Goal: Task Accomplishment & Management: Complete application form

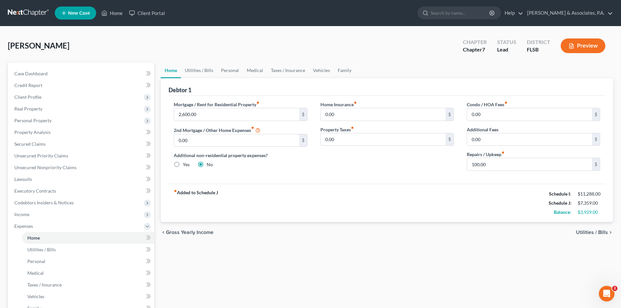
click at [309, 166] on div "Mortgage / Rent for Residential Property fiber_manual_record 2,600.00 $ 2nd Mor…" at bounding box center [240, 138] width 146 height 75
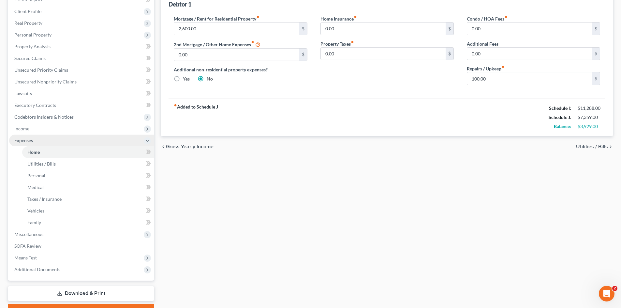
scroll to position [98, 0]
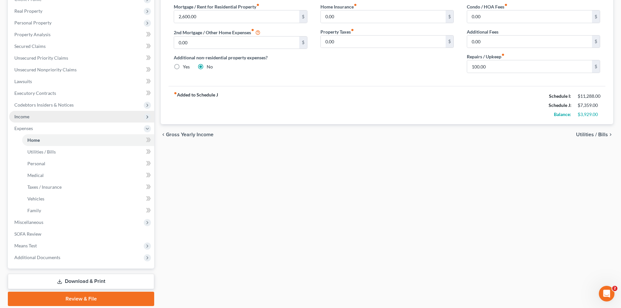
click at [38, 117] on span "Income" at bounding box center [81, 117] width 145 height 12
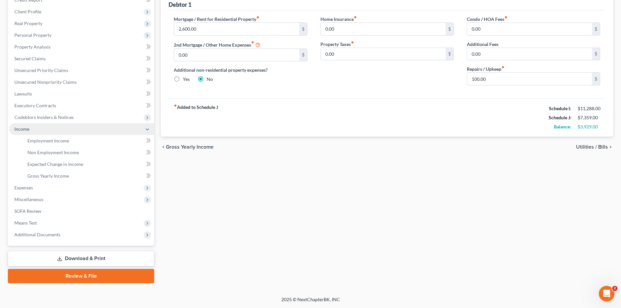
scroll to position [85, 0]
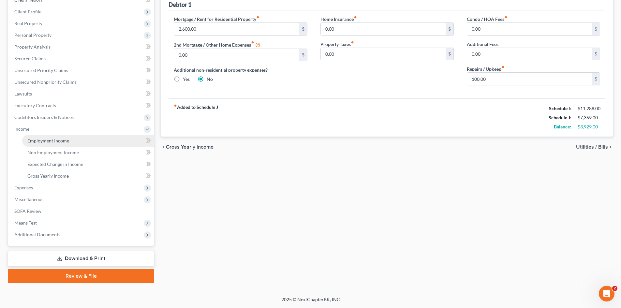
click at [57, 141] on span "Employment Income" at bounding box center [48, 141] width 42 height 6
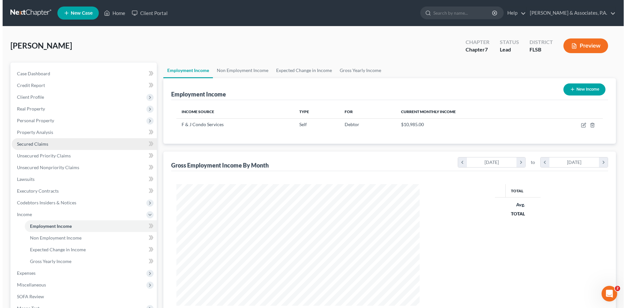
scroll to position [122, 256]
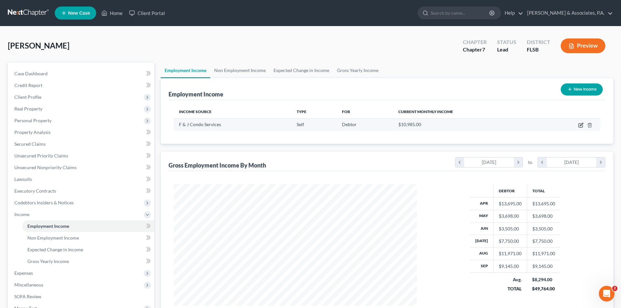
click at [580, 123] on icon "button" at bounding box center [580, 125] width 4 height 4
select select "1"
select select "9"
select select "2"
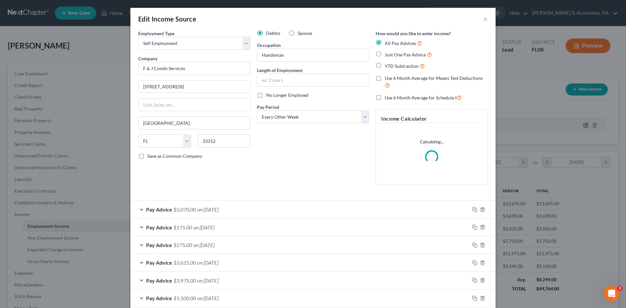
scroll to position [122, 258]
click at [279, 166] on div "Debtor Spouse Occupation Handyman Length of Employment No Longer Employed Pay P…" at bounding box center [312, 110] width 119 height 160
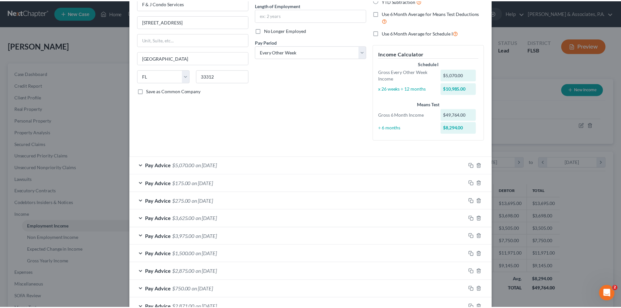
scroll to position [0, 0]
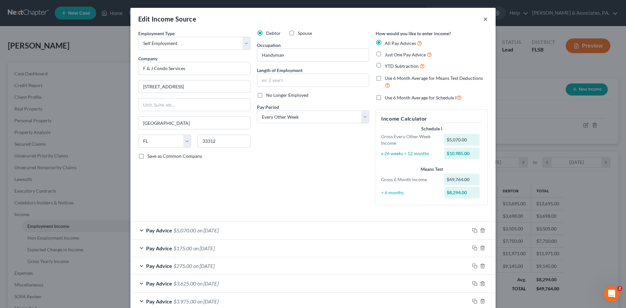
click at [483, 19] on button "×" at bounding box center [485, 19] width 5 height 8
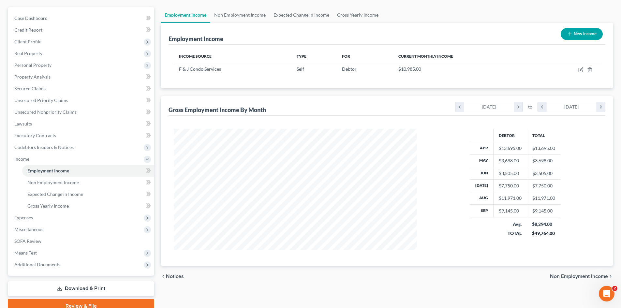
scroll to position [65, 0]
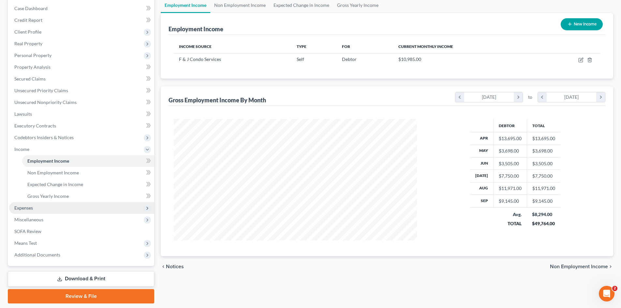
click at [34, 207] on span "Expenses" at bounding box center [81, 208] width 145 height 12
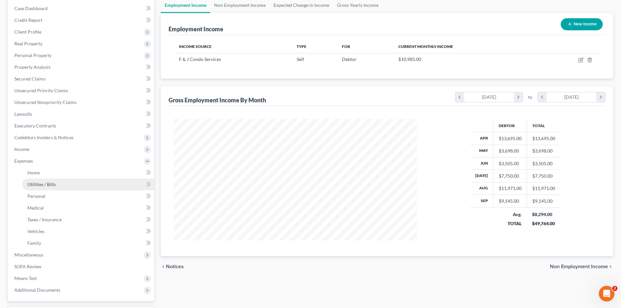
click at [44, 183] on span "Utilities / Bills" at bounding box center [41, 184] width 28 height 6
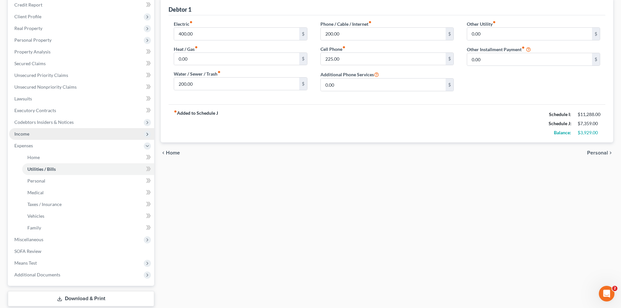
scroll to position [98, 0]
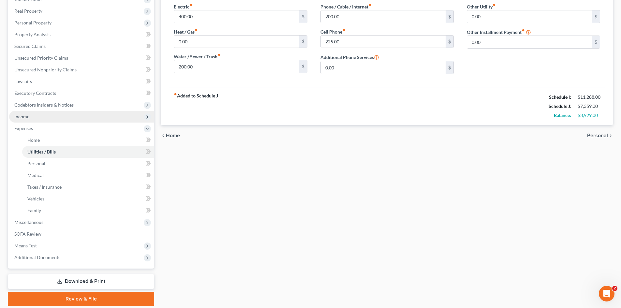
click at [40, 120] on span "Income" at bounding box center [81, 117] width 145 height 12
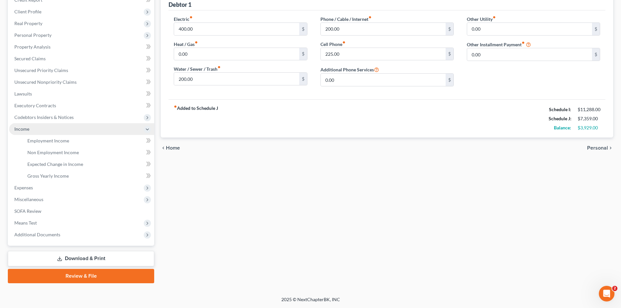
scroll to position [85, 0]
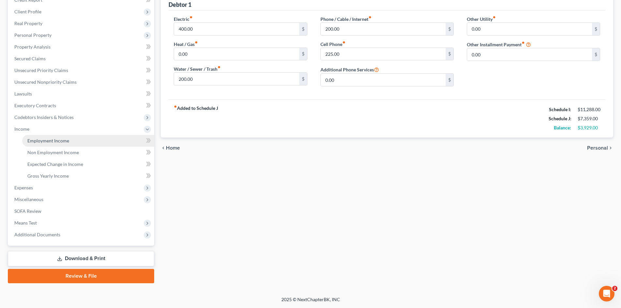
click at [53, 140] on span "Employment Income" at bounding box center [48, 141] width 42 height 6
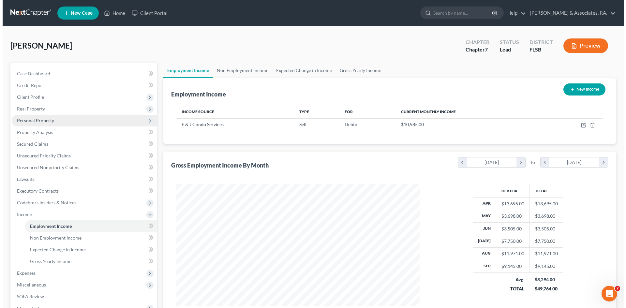
scroll to position [122, 256]
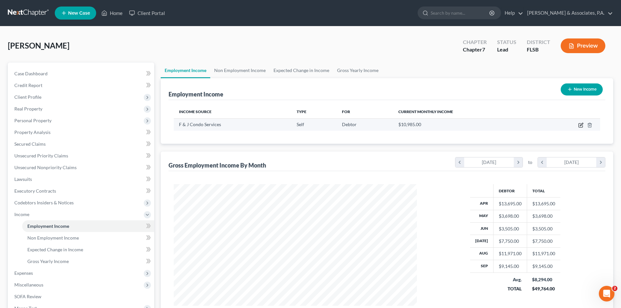
click at [580, 123] on icon "button" at bounding box center [580, 125] width 4 height 4
select select "1"
select select "9"
select select "2"
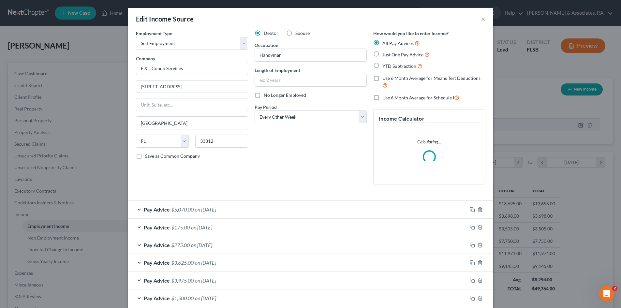
click at [580, 124] on div "Edit Income Source × Employment Type * Select Full or [DEMOGRAPHIC_DATA] Employ…" at bounding box center [310, 154] width 621 height 308
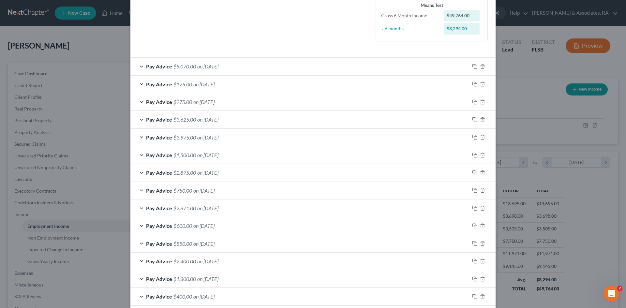
scroll to position [195, 0]
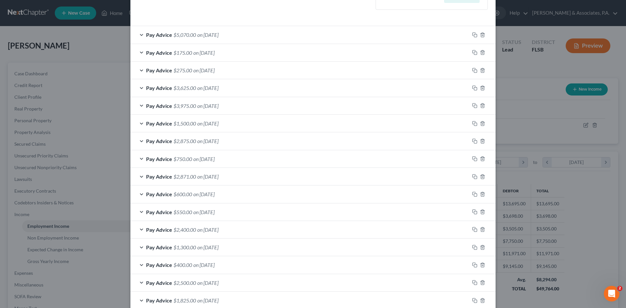
click at [138, 34] on div "Pay Advice $5,070.00 on [DATE]" at bounding box center [299, 34] width 339 height 17
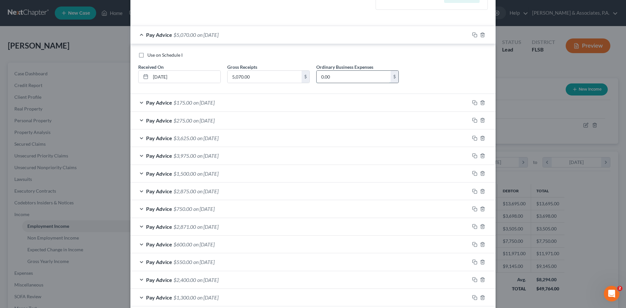
click at [339, 78] on input "0.00" at bounding box center [353, 77] width 74 height 12
type input "4,000.00"
click at [138, 103] on div "Pay Advice $175.00 on [DATE]" at bounding box center [299, 102] width 339 height 17
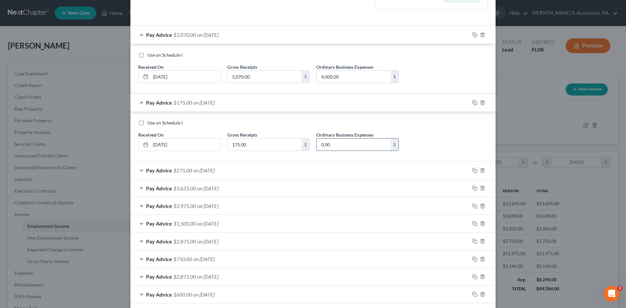
click at [340, 145] on input "0.00" at bounding box center [353, 144] width 74 height 12
type input "4,000.00"
click at [138, 170] on div "Pay Advice $275.00 on [DATE]" at bounding box center [299, 170] width 339 height 17
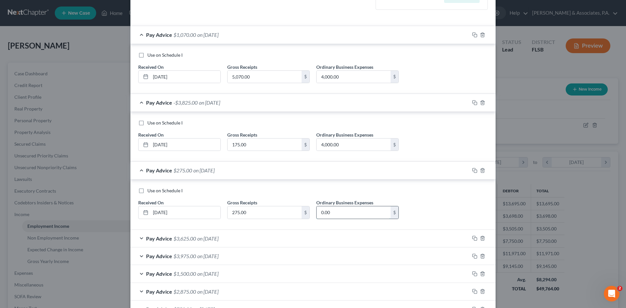
click at [336, 216] on input "0.00" at bounding box center [353, 212] width 74 height 12
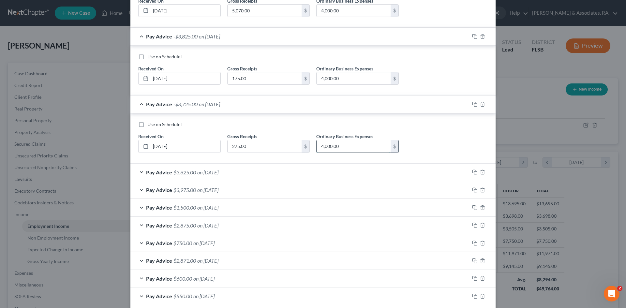
scroll to position [358, 0]
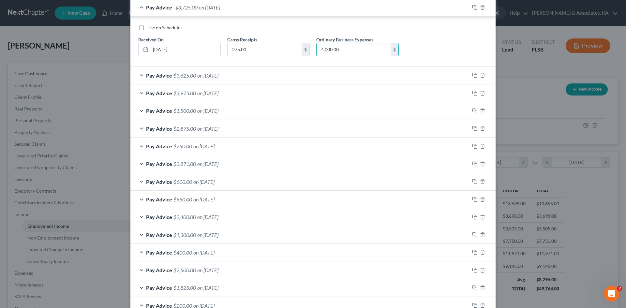
type input "4,000.00"
click at [138, 75] on div "Pay Advice $3,625.00 on [DATE]" at bounding box center [299, 75] width 339 height 17
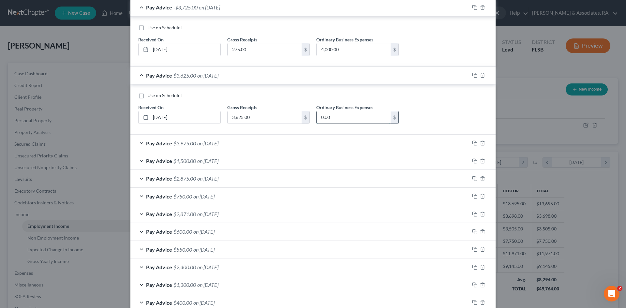
click at [333, 115] on input "0.00" at bounding box center [353, 117] width 74 height 12
type input "4,000.00"
click at [137, 144] on div "Pay Advice $3,975.00 on [DATE]" at bounding box center [299, 143] width 339 height 17
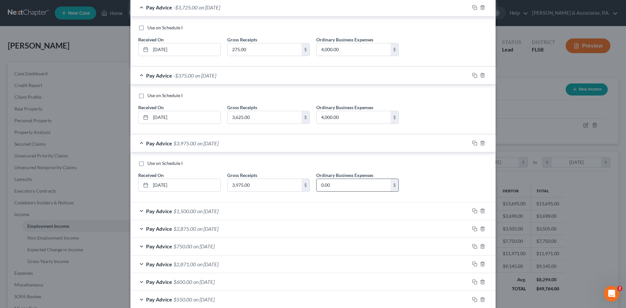
click at [337, 184] on input "0.00" at bounding box center [353, 185] width 74 height 12
type input "4,000.00"
click at [138, 211] on div "Pay Advice $1,500.00 on [DATE]" at bounding box center [299, 210] width 339 height 17
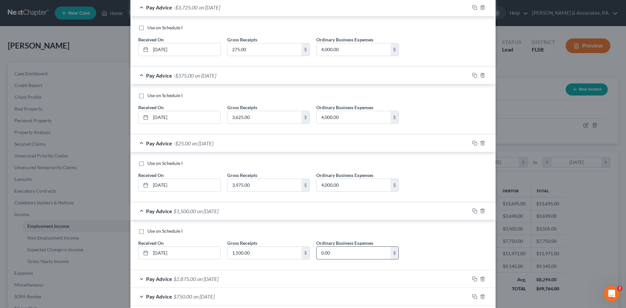
click at [345, 252] on input "0.00" at bounding box center [353, 253] width 74 height 12
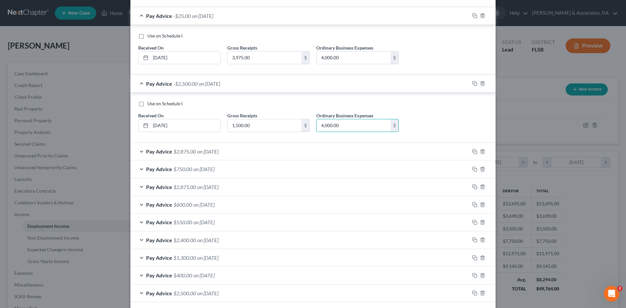
scroll to position [521, 0]
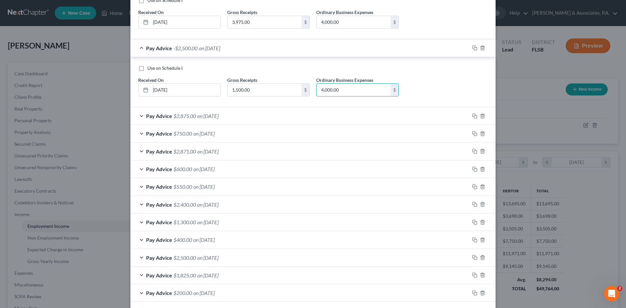
type input "4,000.00"
click at [136, 115] on div "Pay Advice $2,875.00 on [DATE]" at bounding box center [299, 115] width 339 height 17
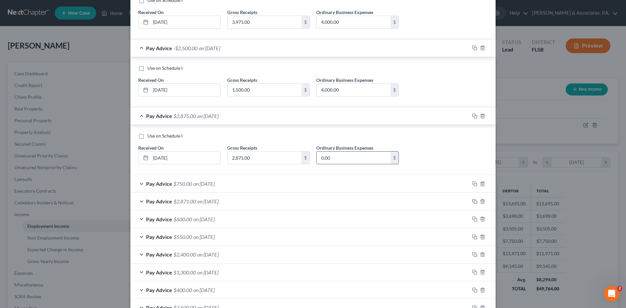
click at [328, 158] on input "0.00" at bounding box center [353, 157] width 74 height 12
type input "4,000.00"
click at [139, 185] on div "Pay Advice $750.00 on [DATE]" at bounding box center [299, 183] width 339 height 17
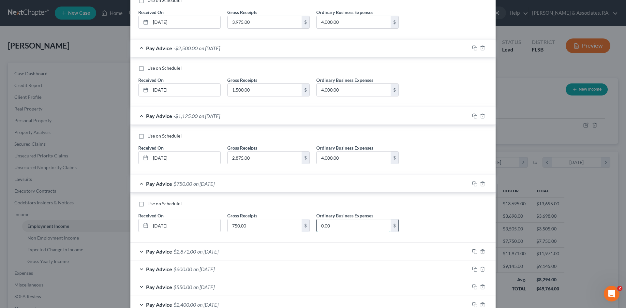
click at [351, 225] on input "0.00" at bounding box center [353, 225] width 74 height 12
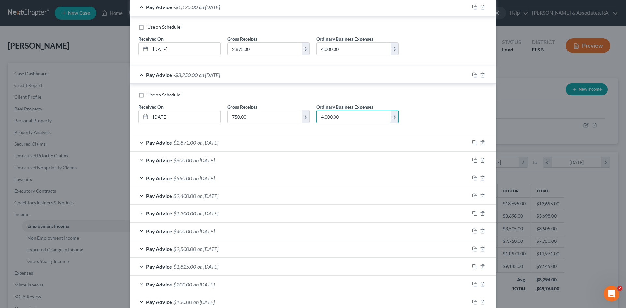
scroll to position [652, 0]
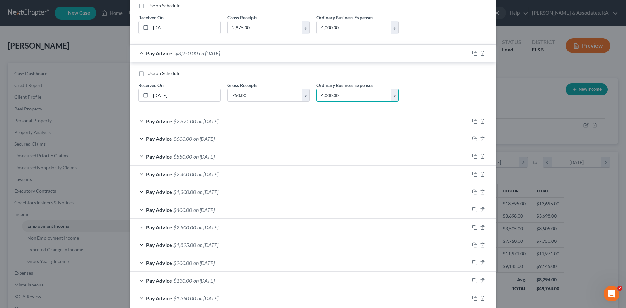
type input "4,000.00"
click at [139, 122] on div "Pay Advice $2,871.00 on [DATE]" at bounding box center [299, 120] width 339 height 17
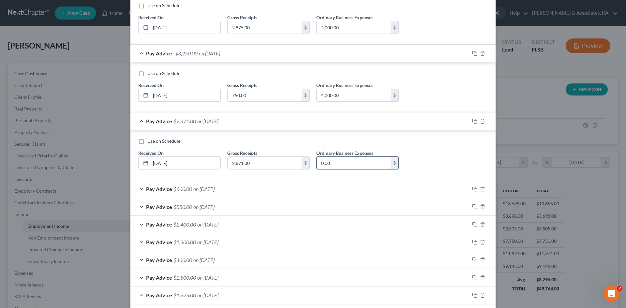
click at [335, 165] on input "0.00" at bounding box center [353, 163] width 74 height 12
type input "4,000.00"
click at [136, 190] on div "Pay Advice $600.00 on [DATE]" at bounding box center [299, 188] width 339 height 17
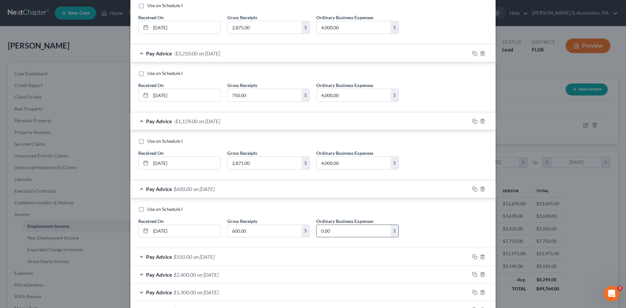
click at [345, 230] on input "0.00" at bounding box center [353, 231] width 74 height 12
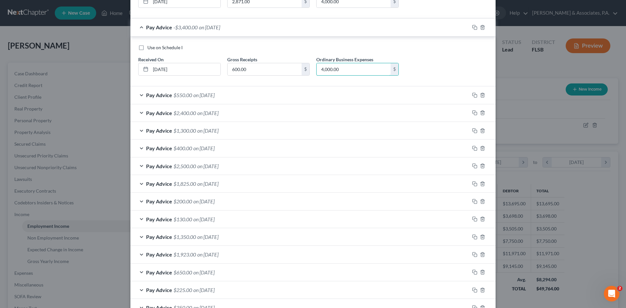
scroll to position [814, 0]
type input "4,000.00"
click at [138, 91] on div "Pay Advice $550.00 on [DATE]" at bounding box center [299, 93] width 339 height 17
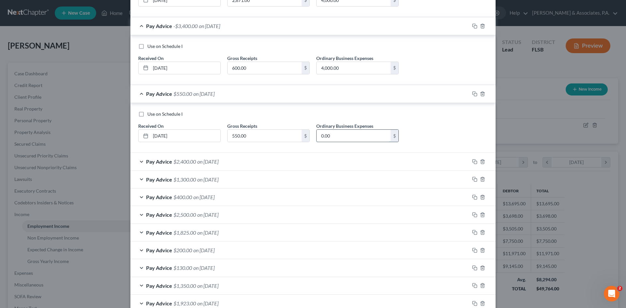
click at [334, 139] on input "0.00" at bounding box center [353, 136] width 74 height 12
type input "4"
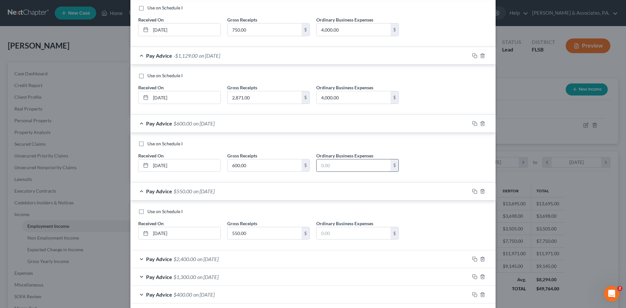
scroll to position [717, 0]
click at [333, 235] on input "text" at bounding box center [353, 233] width 74 height 12
type input "225.00"
click at [322, 162] on input "text" at bounding box center [353, 166] width 74 height 12
type input "300.00"
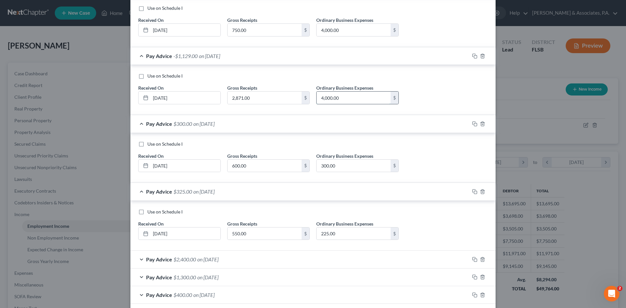
click at [348, 100] on input "4,000.00" at bounding box center [353, 98] width 74 height 12
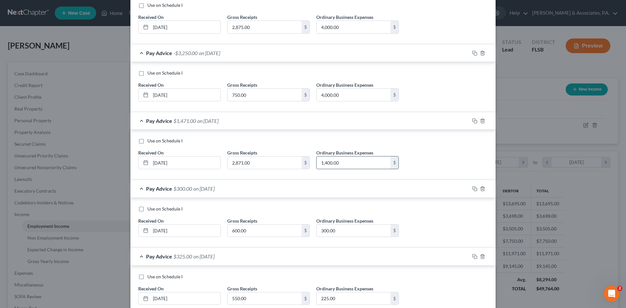
scroll to position [652, 0]
type input "1,400.00"
click at [342, 95] on input "4,000.00" at bounding box center [353, 95] width 74 height 12
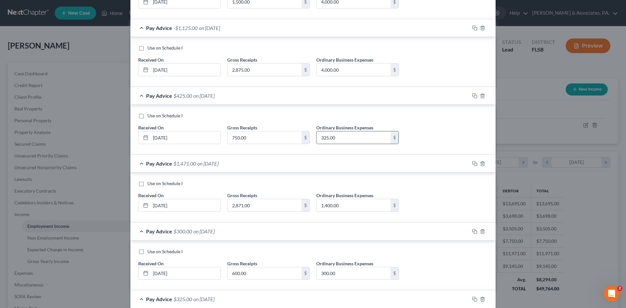
scroll to position [521, 0]
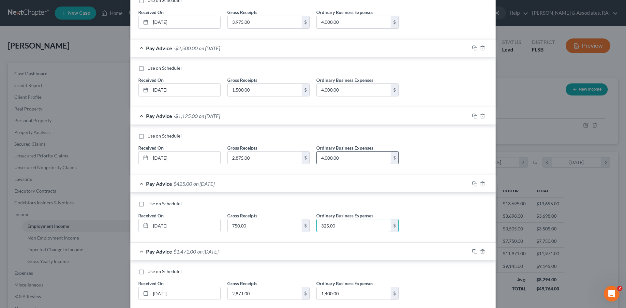
type input "325.00"
click at [338, 159] on input "4,000.00" at bounding box center [353, 157] width 74 height 12
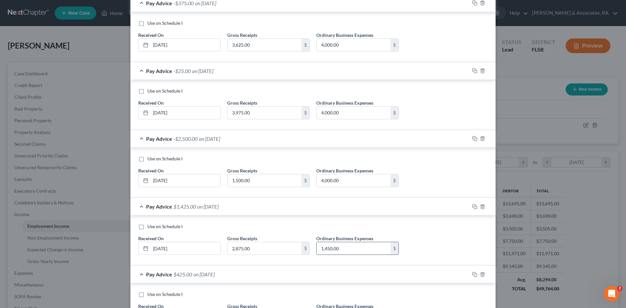
scroll to position [424, 0]
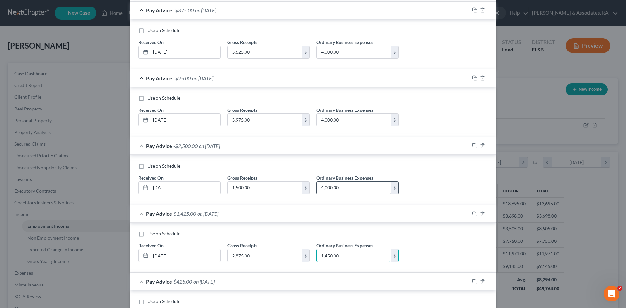
type input "1,450.00"
click at [343, 189] on input "4,000.00" at bounding box center [353, 187] width 74 height 12
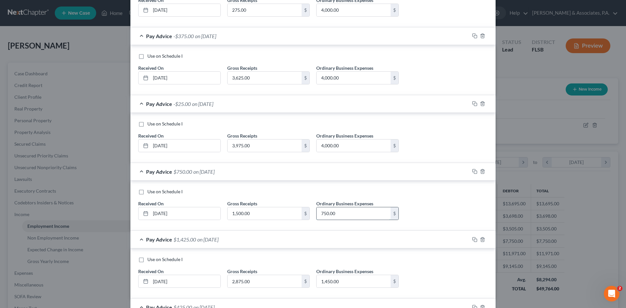
scroll to position [358, 0]
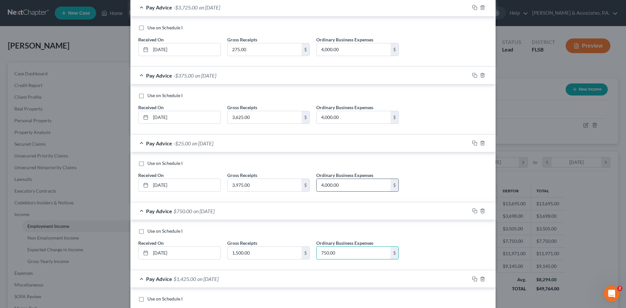
type input "750.00"
click at [343, 183] on input "4,000.00" at bounding box center [353, 185] width 74 height 12
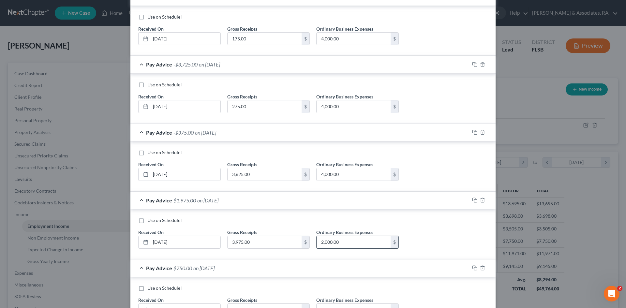
scroll to position [293, 0]
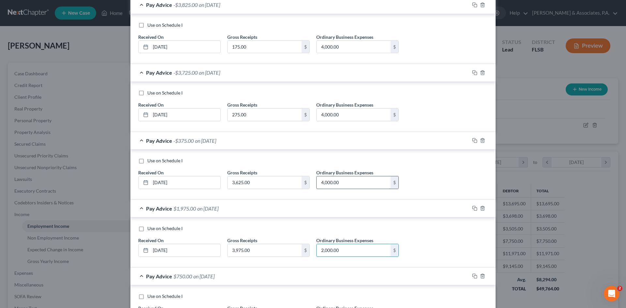
type input "2,000.00"
click at [343, 181] on input "4,000.00" at bounding box center [353, 182] width 74 height 12
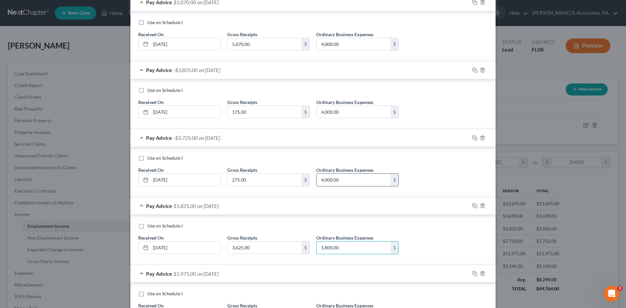
type input "1,800.00"
click at [342, 178] on input "4,000.00" at bounding box center [353, 180] width 74 height 12
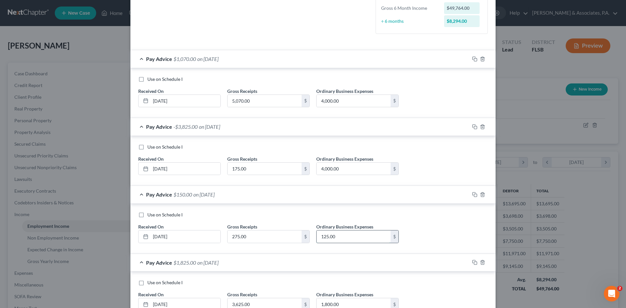
scroll to position [163, 0]
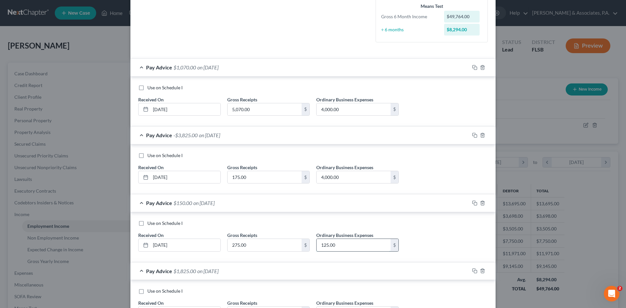
type input "125.00"
click at [342, 178] on input "4,000.00" at bounding box center [353, 177] width 74 height 12
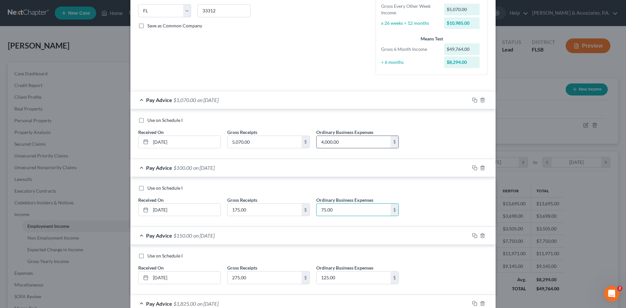
type input "75.00"
click at [344, 145] on input "4,000.00" at bounding box center [353, 142] width 74 height 12
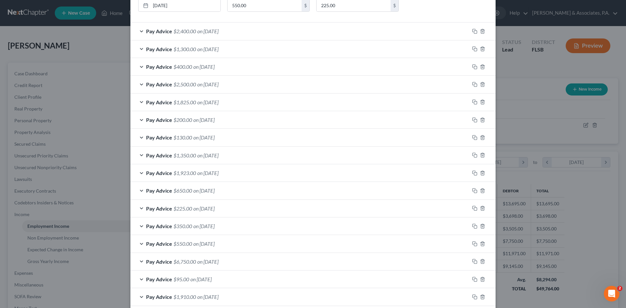
scroll to position [880, 0]
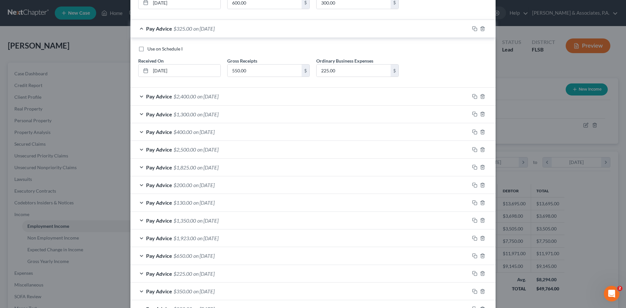
type input "2,500.00"
click at [139, 96] on div "Pay Advice $2,400.00 on [DATE]" at bounding box center [299, 96] width 339 height 17
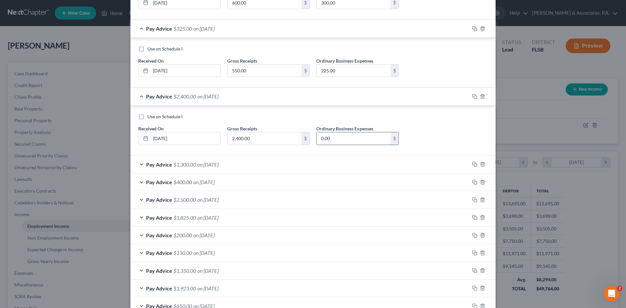
click at [341, 141] on input "0.00" at bounding box center [353, 138] width 74 height 12
type input "1,200.00"
click at [137, 165] on div "Pay Advice $1,300.00 on [DATE]" at bounding box center [299, 164] width 339 height 17
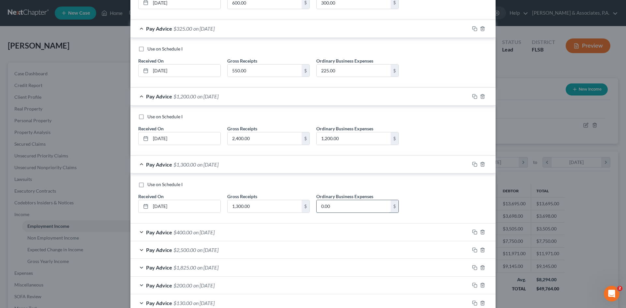
click at [334, 207] on input "0.00" at bounding box center [353, 206] width 74 height 12
type input "650.00"
click at [136, 229] on div "Pay Advice $400.00 on [DATE]" at bounding box center [299, 231] width 339 height 17
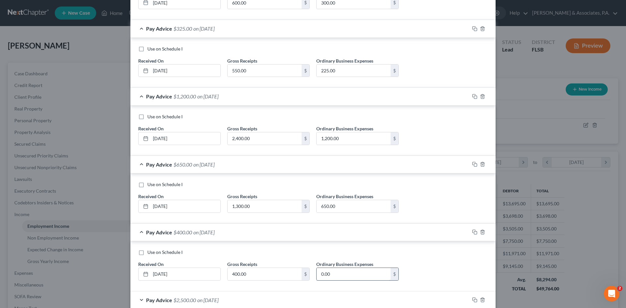
click at [337, 272] on input "0.00" at bounding box center [353, 274] width 74 height 12
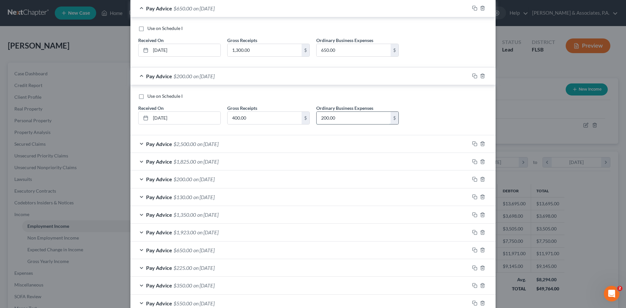
scroll to position [1043, 0]
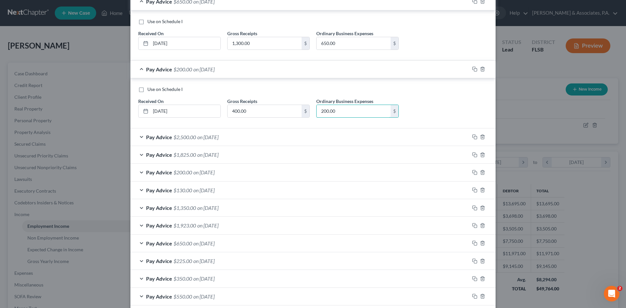
type input "200.00"
click at [138, 137] on div "Pay Advice $2,500.00 on [DATE]" at bounding box center [299, 136] width 339 height 17
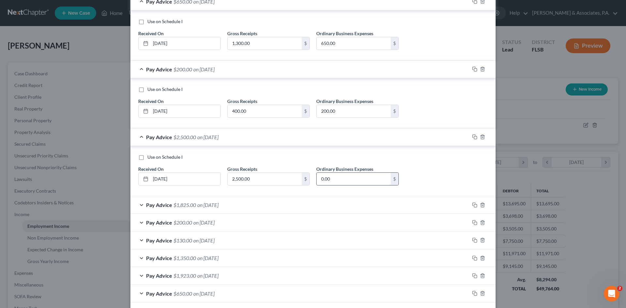
click at [349, 180] on input "0.00" at bounding box center [353, 179] width 74 height 12
type input "1,250.00"
click at [137, 205] on div "Pay Advice $1,825.00 on [DATE]" at bounding box center [299, 204] width 339 height 17
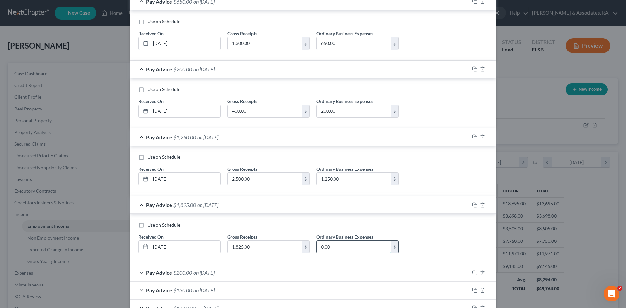
click at [343, 249] on input "0.00" at bounding box center [353, 246] width 74 height 12
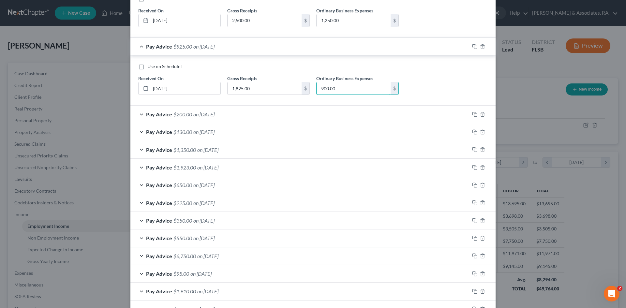
scroll to position [1205, 0]
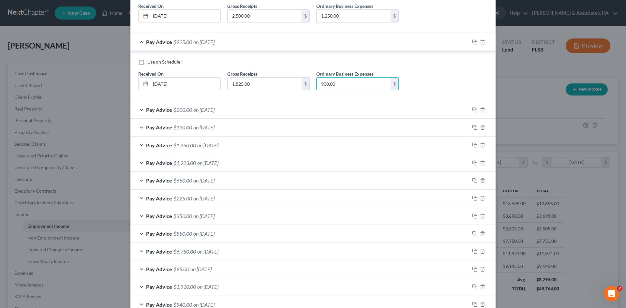
type input "900.00"
click at [138, 110] on div "Pay Advice $200.00 on [DATE]" at bounding box center [299, 109] width 339 height 17
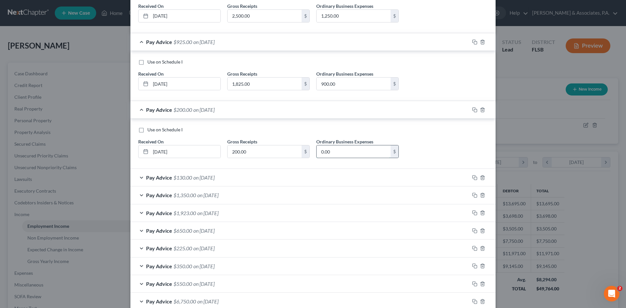
click at [346, 149] on input "0.00" at bounding box center [353, 151] width 74 height 12
type input "100.00"
click at [136, 178] on div "Pay Advice $130.00 on [DATE]" at bounding box center [299, 177] width 339 height 17
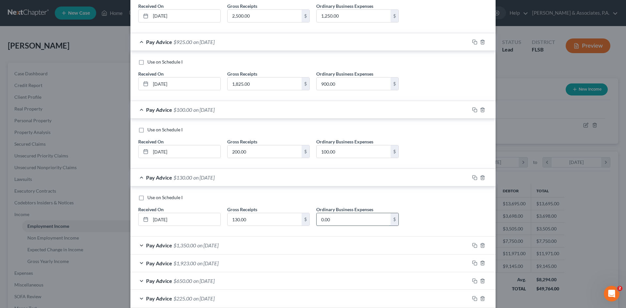
click at [334, 220] on input "0.00" at bounding box center [353, 219] width 74 height 12
type input "65.00"
click at [137, 244] on div "Pay Advice $1,350.00 on [DATE]" at bounding box center [299, 245] width 339 height 17
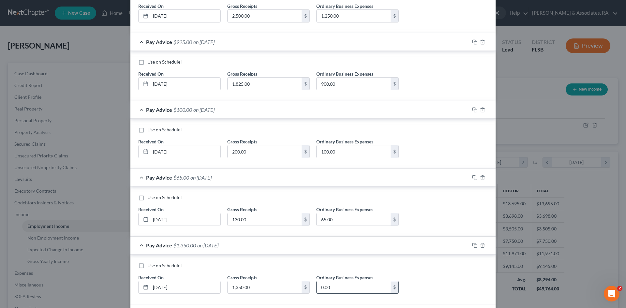
click at [338, 288] on input "0.00" at bounding box center [353, 287] width 74 height 12
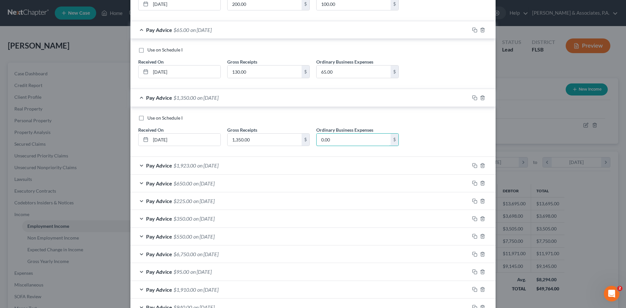
scroll to position [1368, 0]
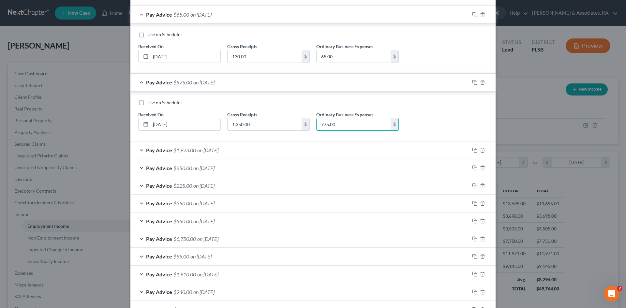
type input "775.00"
click at [138, 147] on div "Pay Advice $1,923.00 on [DATE]" at bounding box center [299, 149] width 339 height 17
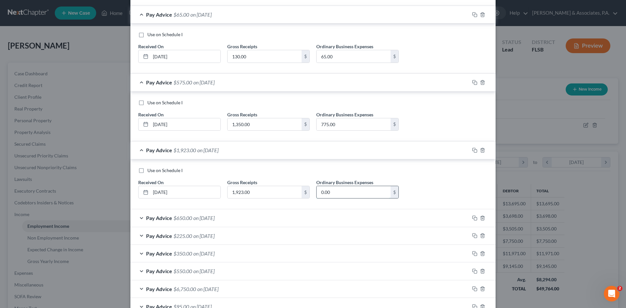
click at [332, 193] on input "0.00" at bounding box center [353, 192] width 74 height 12
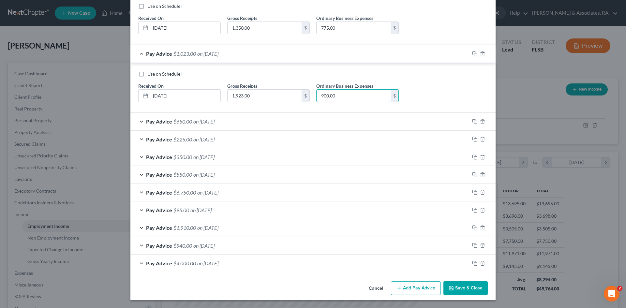
type input "900.00"
click at [139, 121] on div "Pay Advice $650.00 on [DATE]" at bounding box center [299, 121] width 339 height 17
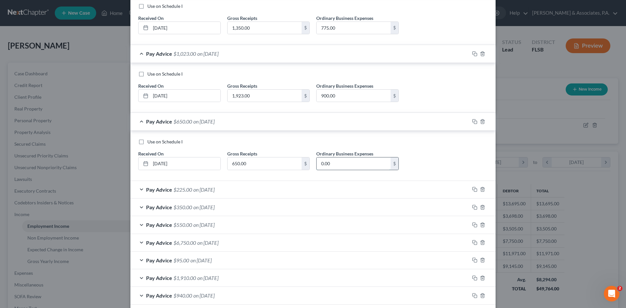
click at [343, 166] on input "0.00" at bounding box center [353, 163] width 74 height 12
type input "325.00"
click at [136, 189] on div "Pay Advice $225.00 on [DATE]" at bounding box center [299, 189] width 339 height 17
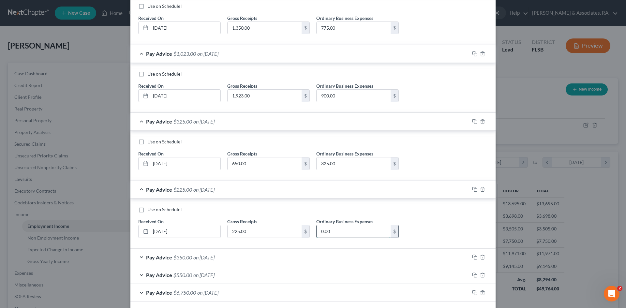
click at [333, 229] on input "0.00" at bounding box center [353, 231] width 74 height 12
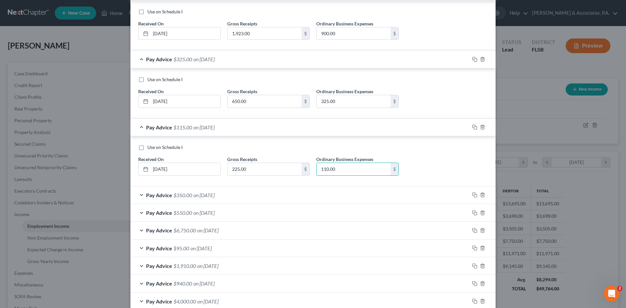
scroll to position [1530, 0]
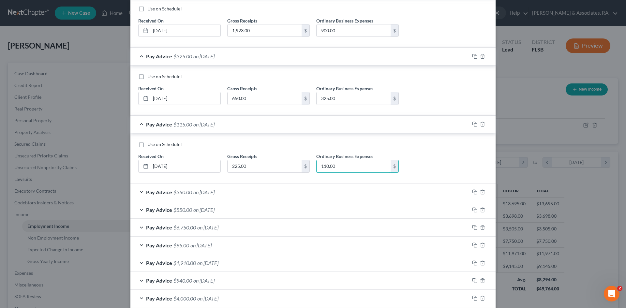
type input "110.00"
click at [138, 191] on div "Pay Advice $350.00 on [DATE]" at bounding box center [299, 191] width 339 height 17
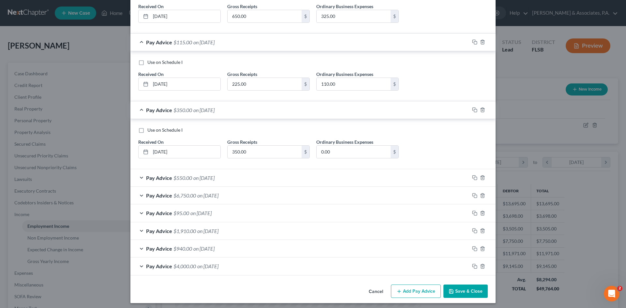
scroll to position [1615, 0]
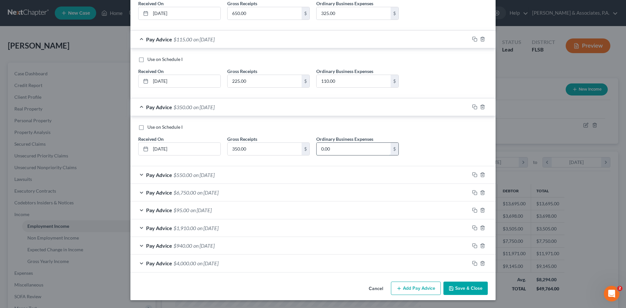
click at [329, 151] on input "0.00" at bounding box center [353, 149] width 74 height 12
type input "175.00"
click at [137, 172] on div "Pay Advice $550.00 on [DATE]" at bounding box center [299, 174] width 339 height 17
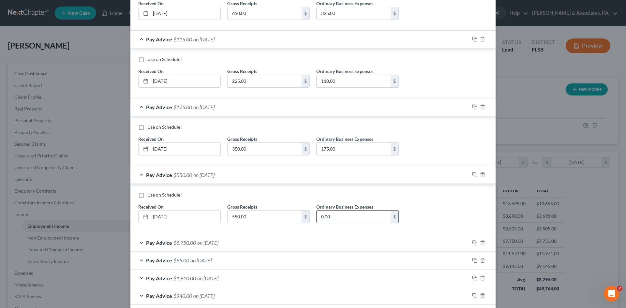
click at [340, 217] on input "0.00" at bounding box center [353, 216] width 74 height 12
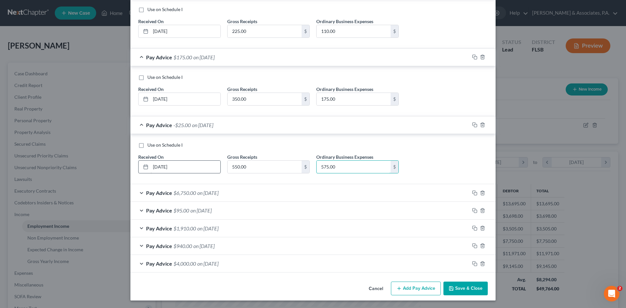
scroll to position [1665, 0]
type input "575.00"
click at [139, 192] on div "Pay Advice $6,750.00 on [DATE]" at bounding box center [299, 192] width 339 height 17
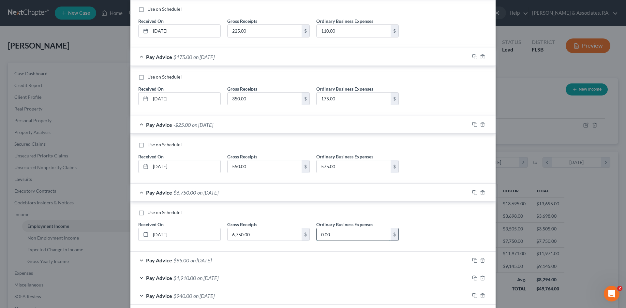
click at [334, 232] on input "0.00" at bounding box center [353, 234] width 74 height 12
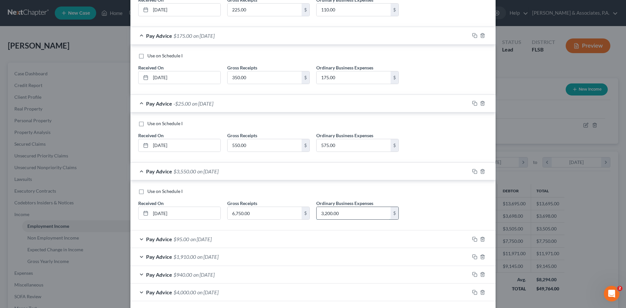
scroll to position [1698, 0]
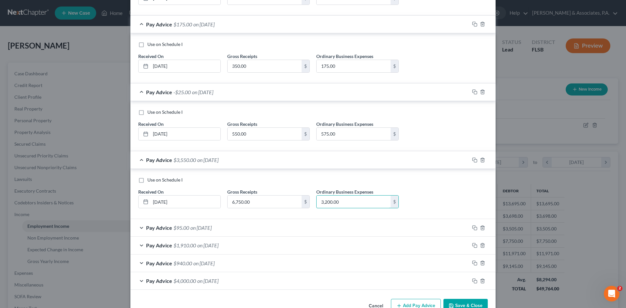
type input "3,200.00"
click at [136, 226] on div "Pay Advice $95.00 on [DATE]" at bounding box center [299, 227] width 339 height 17
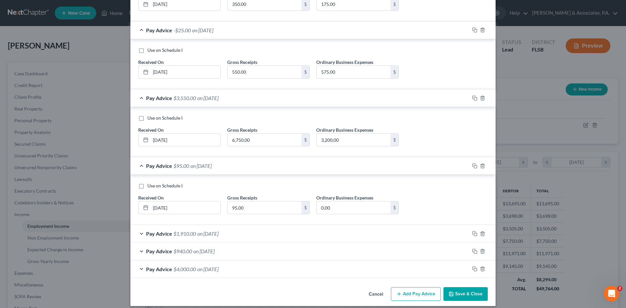
scroll to position [1765, 0]
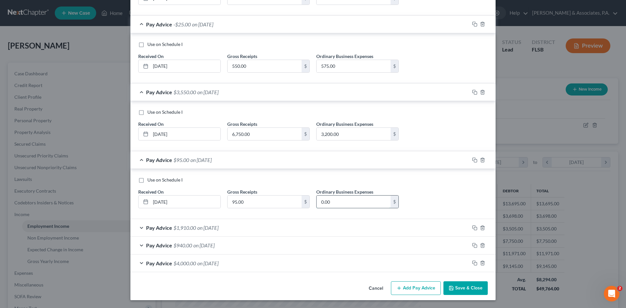
click at [332, 203] on input "0.00" at bounding box center [353, 201] width 74 height 12
type input "40.00"
click at [138, 227] on div "Pay Advice $1,910.00 on [DATE]" at bounding box center [299, 227] width 339 height 17
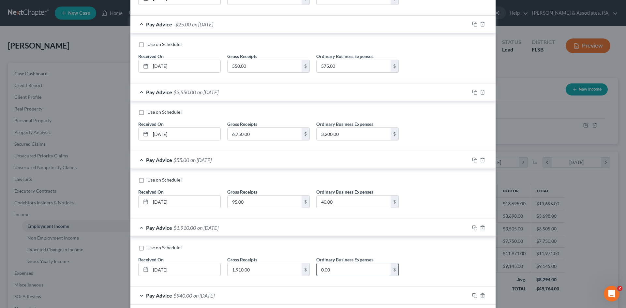
click at [333, 268] on input "0.00" at bounding box center [353, 269] width 74 height 12
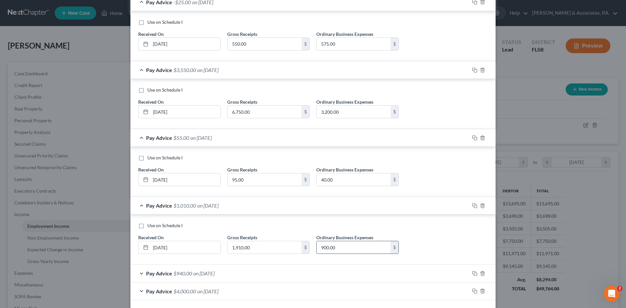
scroll to position [1815, 0]
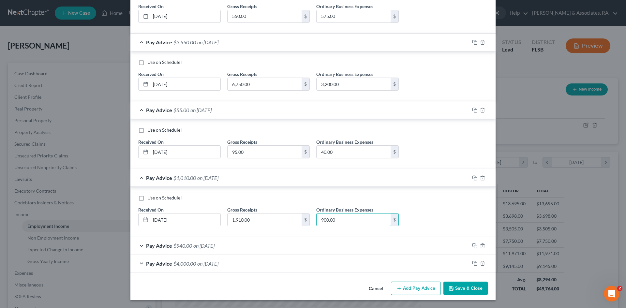
type input "900.00"
click at [138, 245] on div "Pay Advice $940.00 on [DATE]" at bounding box center [299, 245] width 339 height 17
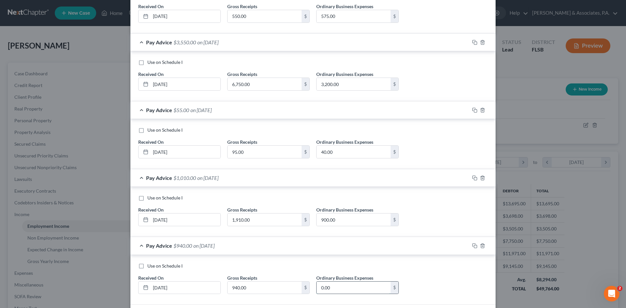
click at [340, 287] on input "0.00" at bounding box center [353, 287] width 74 height 12
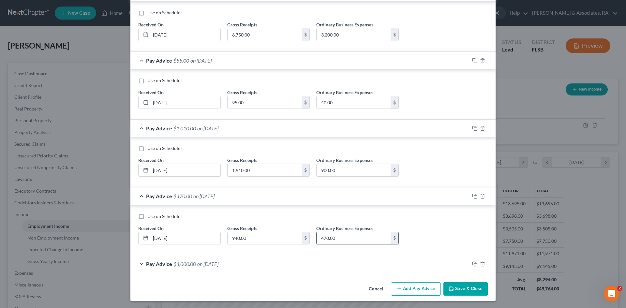
scroll to position [1866, 0]
type input "470.00"
click at [137, 262] on div "Pay Advice $4,000.00 on [DATE]" at bounding box center [299, 262] width 339 height 17
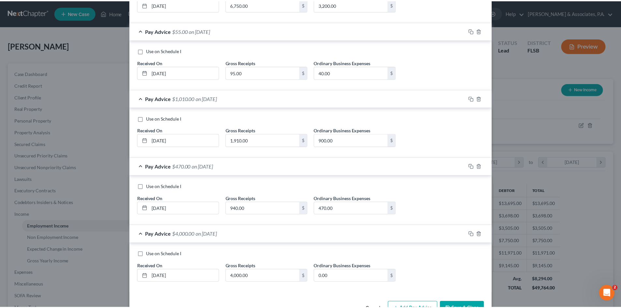
scroll to position [1915, 0]
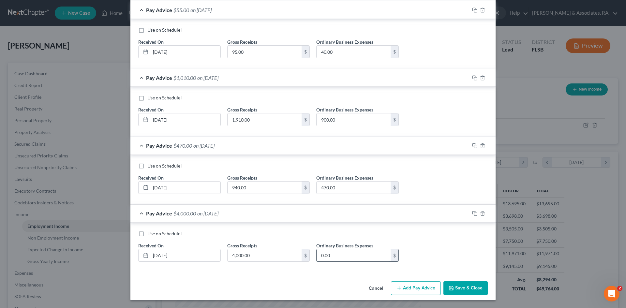
click at [340, 253] on input "0.00" at bounding box center [353, 255] width 74 height 12
type input "2,000.00"
click at [457, 288] on button "Save & Close" at bounding box center [465, 288] width 44 height 14
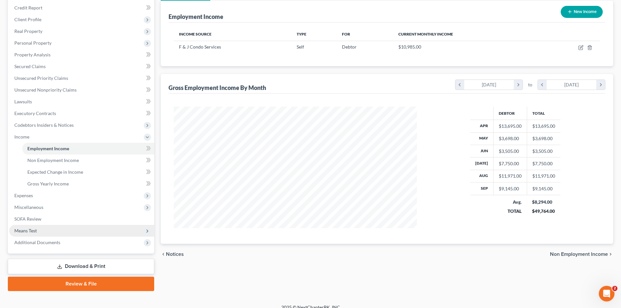
scroll to position [85, 0]
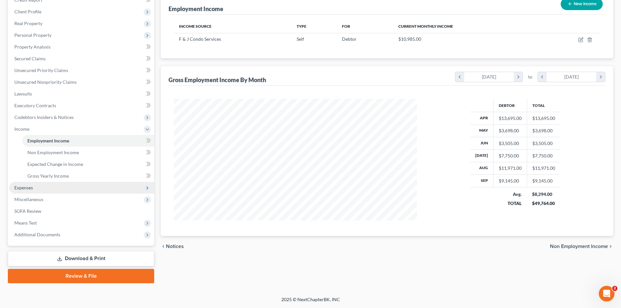
click at [32, 189] on span "Expenses" at bounding box center [23, 188] width 19 height 6
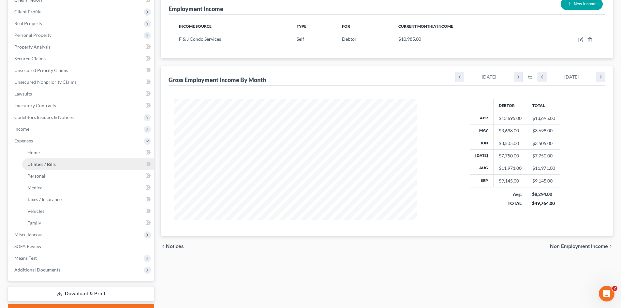
click at [47, 166] on span "Utilities / Bills" at bounding box center [41, 164] width 28 height 6
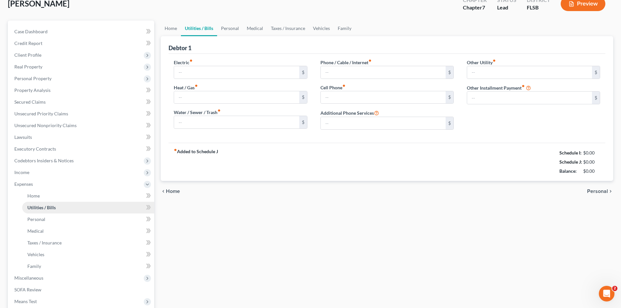
type input "400.00"
type input "0.00"
type input "200.00"
type input "225.00"
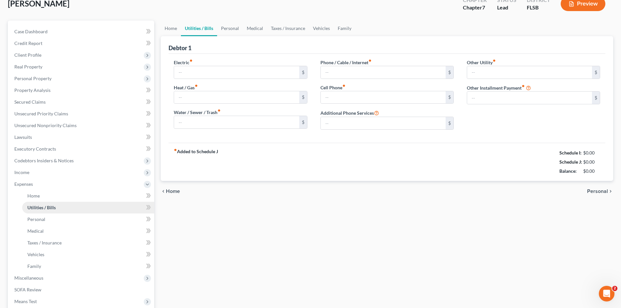
type input "0.00"
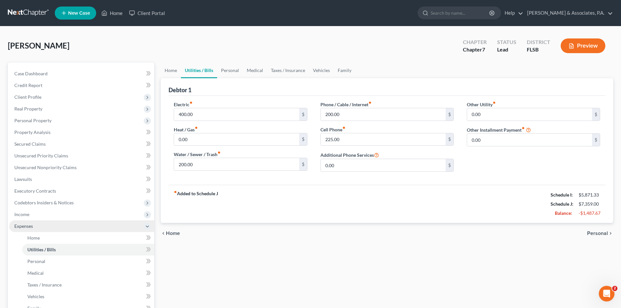
scroll to position [65, 0]
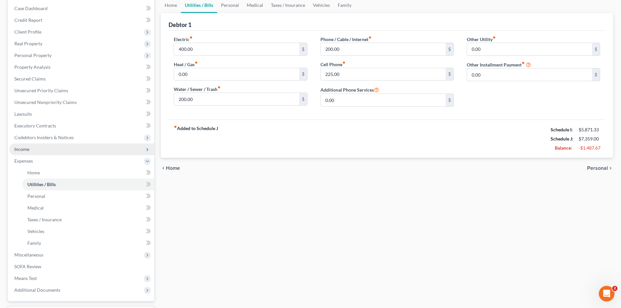
click at [25, 149] on span "Income" at bounding box center [21, 149] width 15 height 6
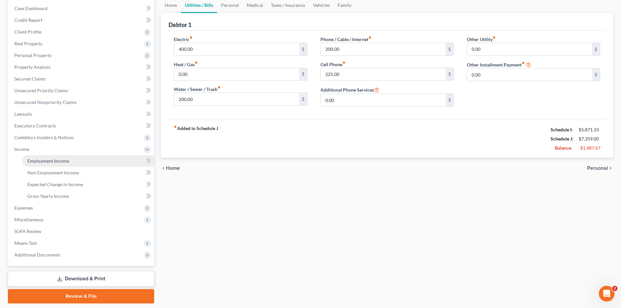
click at [53, 160] on span "Employment Income" at bounding box center [48, 161] width 42 height 6
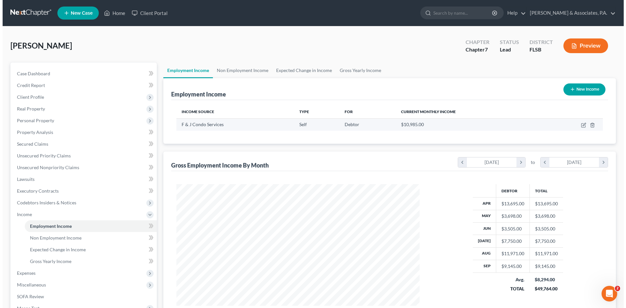
scroll to position [122, 256]
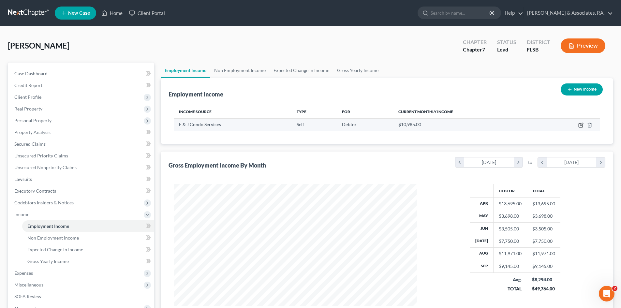
click at [580, 124] on icon "button" at bounding box center [580, 124] width 5 height 5
select select "1"
select select "9"
select select "2"
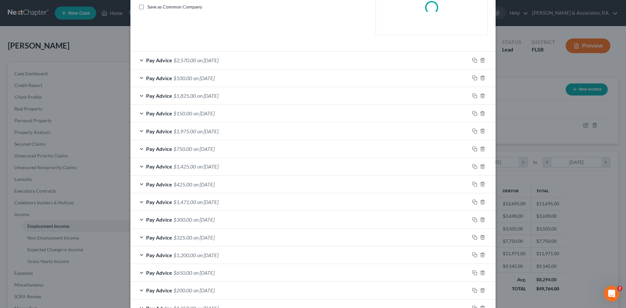
scroll to position [163, 0]
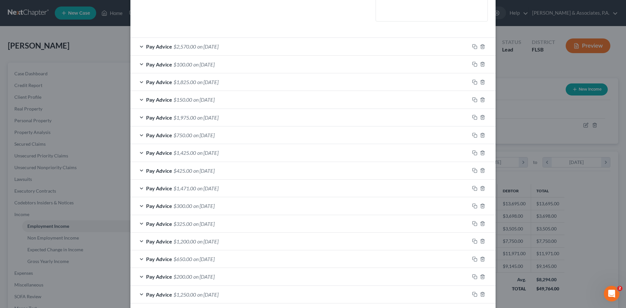
click at [137, 65] on div "Pay Advice $100.00 on [DATE]" at bounding box center [299, 64] width 339 height 17
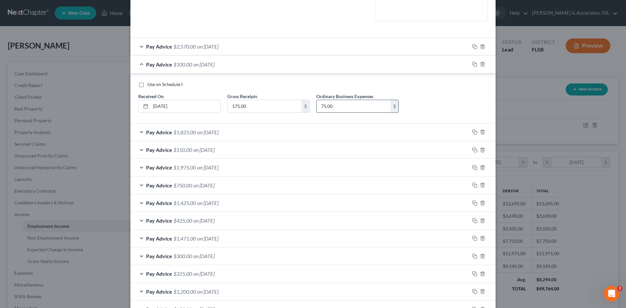
click at [336, 108] on input "75.00" at bounding box center [353, 106] width 74 height 12
click at [138, 64] on div "Pay Advice $175.00 on [DATE]" at bounding box center [299, 64] width 339 height 17
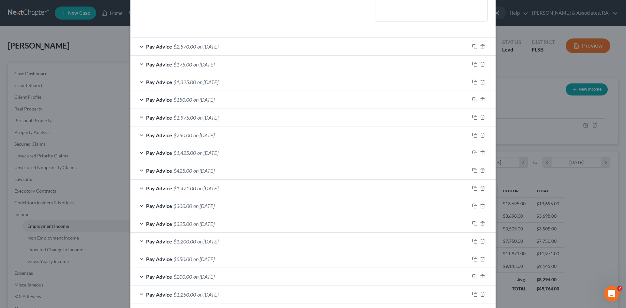
click at [137, 100] on div "Pay Advice $150.00 on [DATE]" at bounding box center [299, 99] width 339 height 17
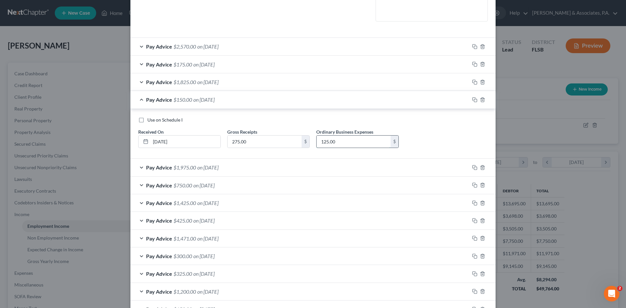
click at [354, 142] on input "125.00" at bounding box center [353, 142] width 74 height 12
click at [138, 99] on div "Pay Advice $275.00 on [DATE]" at bounding box center [299, 99] width 339 height 17
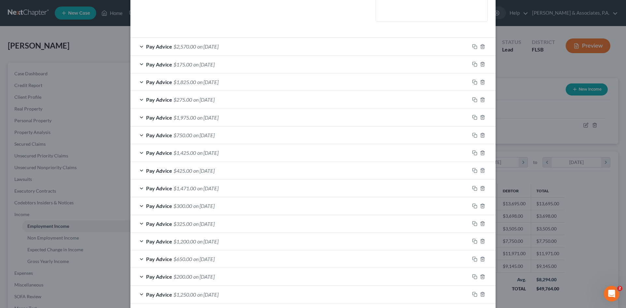
click at [139, 135] on div "Pay Advice $750.00 on [DATE]" at bounding box center [299, 134] width 339 height 17
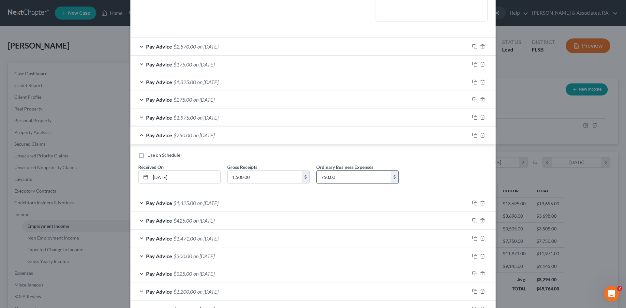
click at [339, 178] on input "750.00" at bounding box center [353, 177] width 74 height 12
click at [138, 137] on div "Pay Advice $1,500.00 on [DATE]" at bounding box center [299, 134] width 339 height 17
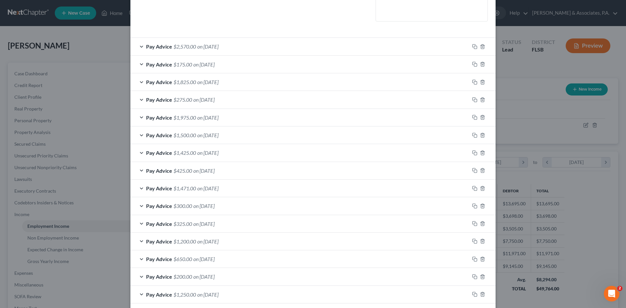
click at [139, 170] on div "Pay Advice $425.00 on [DATE]" at bounding box center [299, 170] width 339 height 17
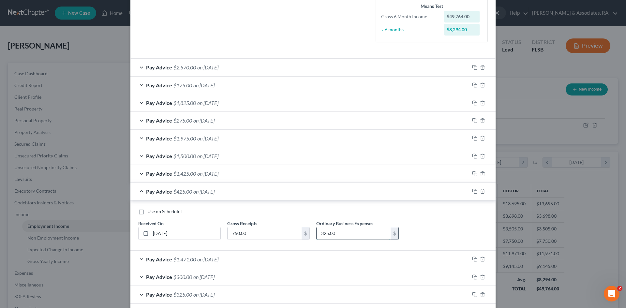
click at [339, 231] on input "325.00" at bounding box center [353, 233] width 74 height 12
click at [297, 206] on div "Use on Schedule I Received On * [DATE] Gross Receipts 750.00 $ Ordinary Busines…" at bounding box center [312, 225] width 365 height 50
click at [139, 190] on div "Pay Advice $750.00 on [DATE]" at bounding box center [299, 191] width 339 height 17
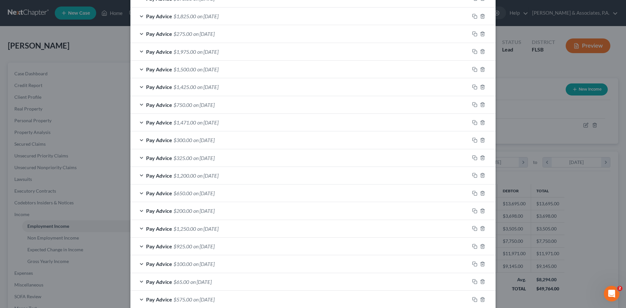
scroll to position [261, 0]
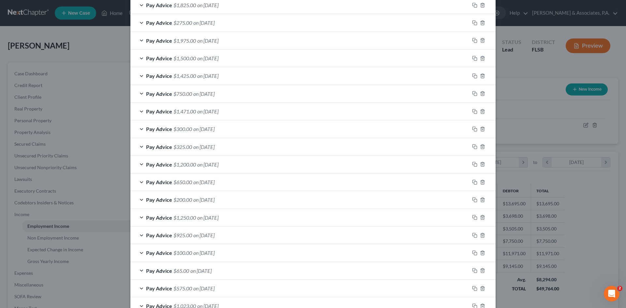
click at [138, 111] on div "Pay Advice $1,471.00 on [DATE]" at bounding box center [299, 111] width 339 height 17
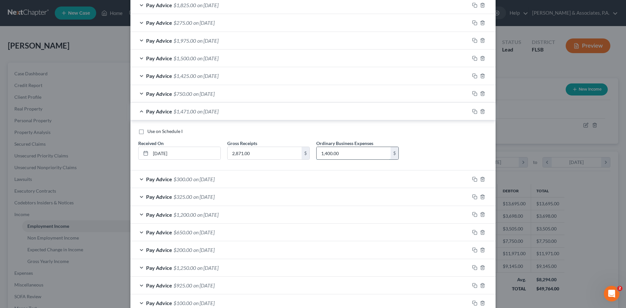
click at [357, 154] on input "1,400.00" at bounding box center [353, 153] width 74 height 12
click at [136, 111] on div "Pay Advice $2,871.00 on [DATE]" at bounding box center [299, 111] width 339 height 17
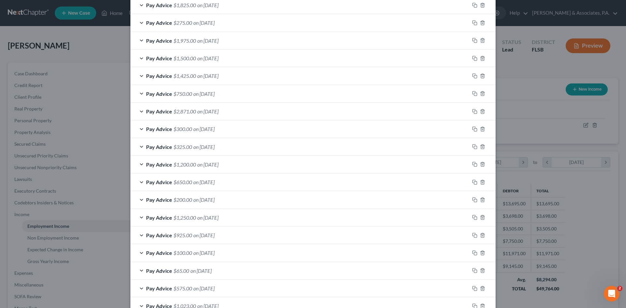
click at [138, 128] on div "Pay Advice $300.00 on [DATE]" at bounding box center [299, 128] width 339 height 17
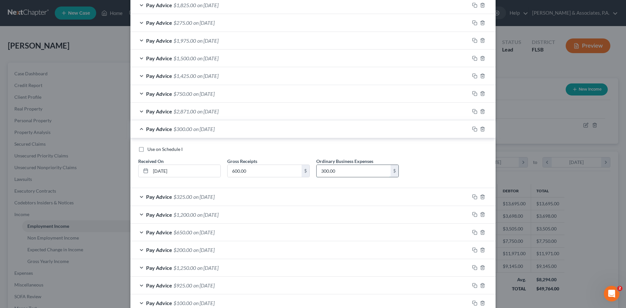
click at [350, 172] on input "300.00" at bounding box center [353, 171] width 74 height 12
click at [137, 128] on div "Pay Advice $600.00 on [DATE]" at bounding box center [299, 128] width 339 height 17
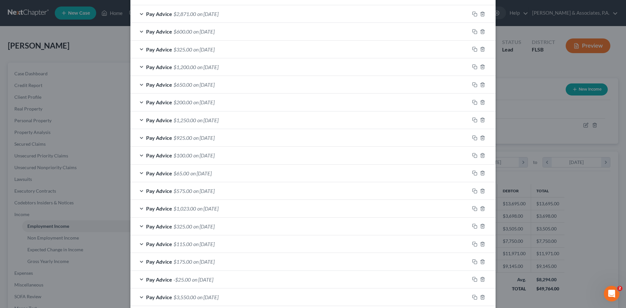
scroll to position [358, 0]
click at [138, 207] on div "Pay Advice $1,023.00 on [DATE]" at bounding box center [299, 207] width 339 height 17
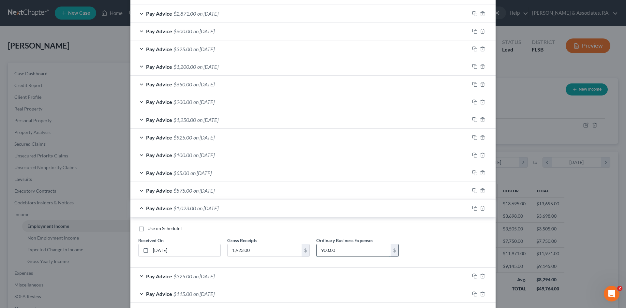
click at [345, 251] on input "900.00" at bounding box center [353, 250] width 74 height 12
click at [138, 208] on div "Pay Advice $1,923.00 on [DATE]" at bounding box center [299, 207] width 339 height 17
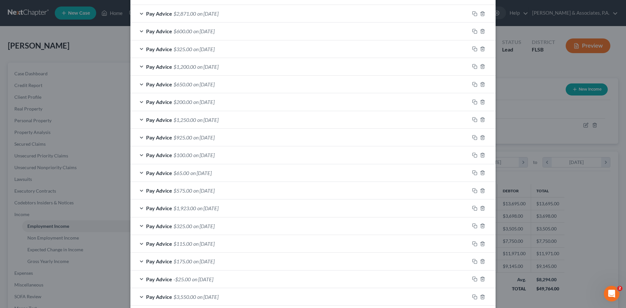
click at [141, 120] on div "Pay Advice $1,250.00 on [DATE]" at bounding box center [299, 119] width 339 height 17
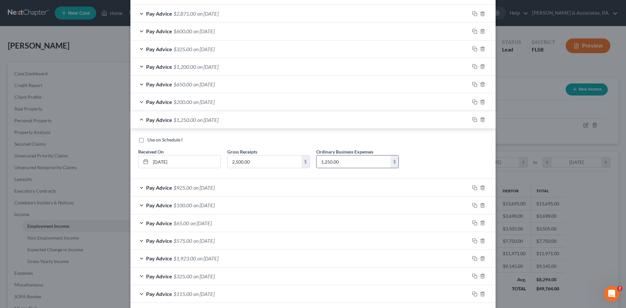
click at [358, 163] on input "1,250.00" at bounding box center [353, 161] width 74 height 12
click at [137, 120] on div "Pay Advice $2,500.00 on [DATE]" at bounding box center [299, 119] width 339 height 17
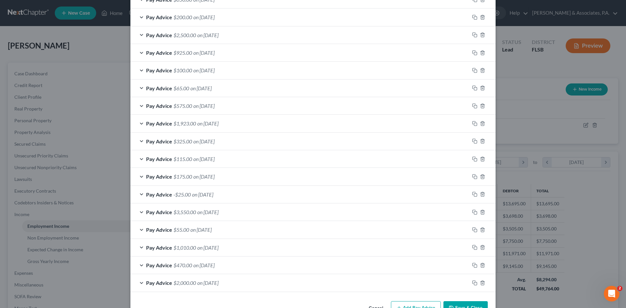
scroll to position [463, 0]
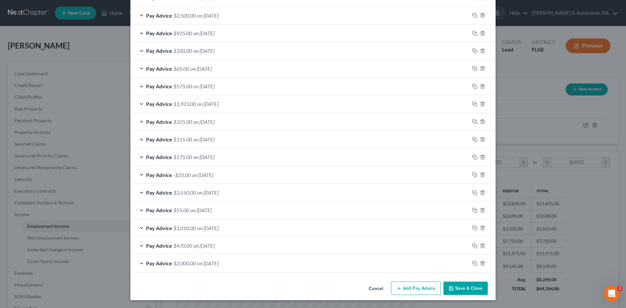
click at [137, 194] on div "Pay Advice $3,550.00 on [DATE]" at bounding box center [299, 192] width 339 height 17
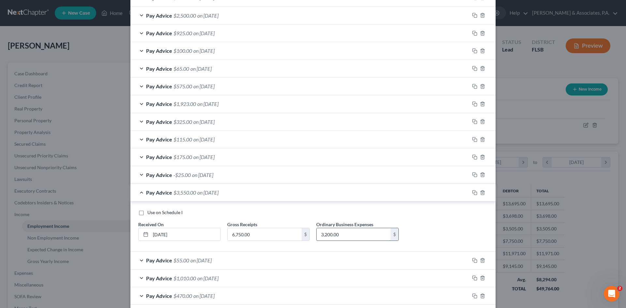
click at [343, 234] on input "3,200.00" at bounding box center [353, 234] width 74 height 12
click at [138, 194] on div "Pay Advice $6,750.00 on [DATE]" at bounding box center [299, 192] width 339 height 17
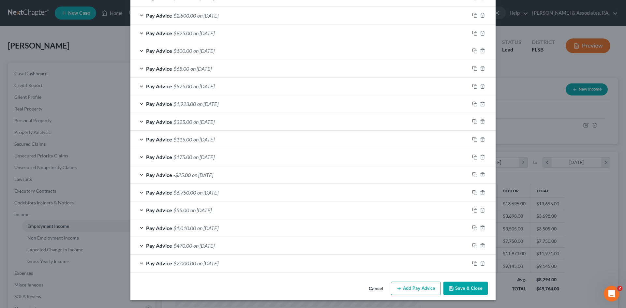
click at [137, 191] on div "Pay Advice $6,750.00 on [DATE]" at bounding box center [299, 192] width 339 height 17
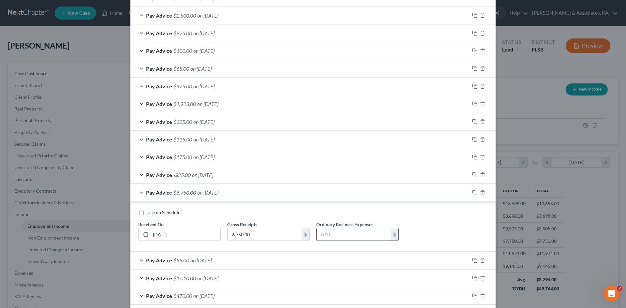
click at [342, 235] on input "text" at bounding box center [353, 234] width 74 height 12
type input "1,000.00"
click at [137, 191] on div "Pay Advice $5,750.00 on [DATE]" at bounding box center [299, 192] width 339 height 17
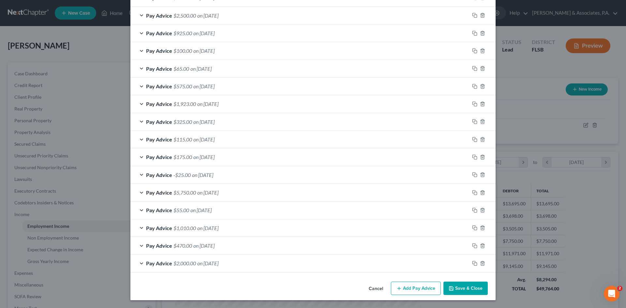
click at [139, 262] on div "Pay Advice $2,000.00 on [DATE]" at bounding box center [299, 262] width 339 height 17
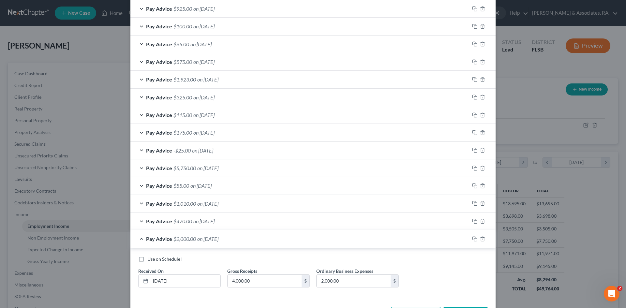
scroll to position [512, 0]
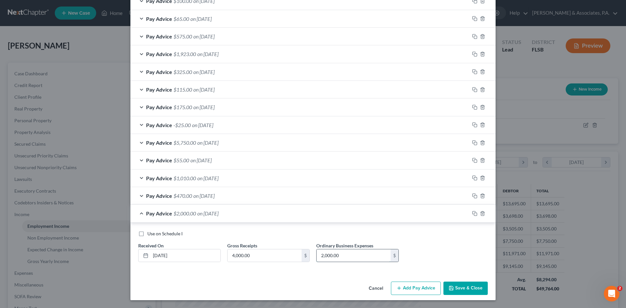
click at [347, 256] on input "2,000.00" at bounding box center [353, 255] width 74 height 12
type input "1,500.0"
click at [135, 212] on div "Pay Advice $2,500.00 on [DATE]" at bounding box center [299, 213] width 339 height 17
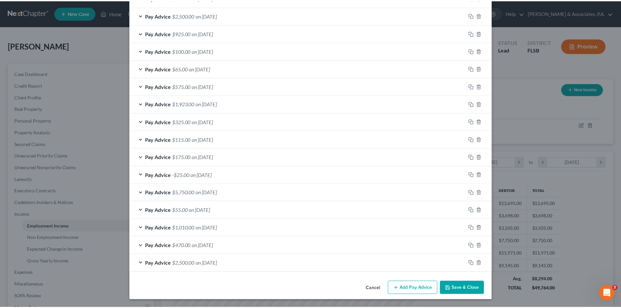
scroll to position [463, 0]
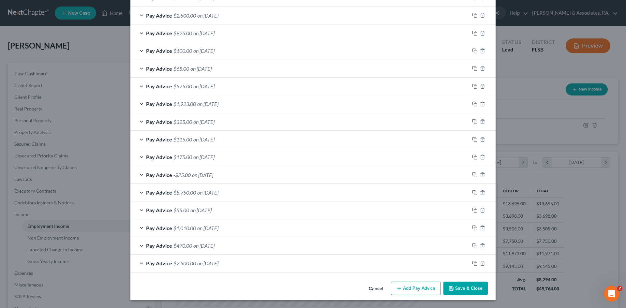
click at [456, 295] on button "Save & Close" at bounding box center [465, 288] width 44 height 14
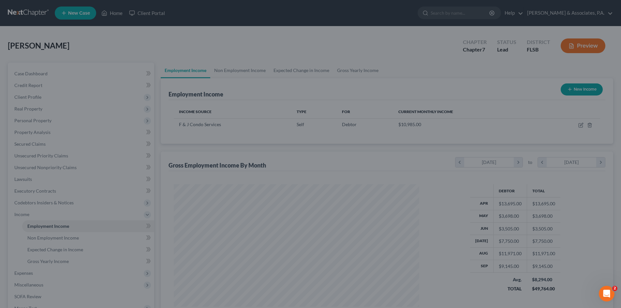
scroll to position [325676, 325541]
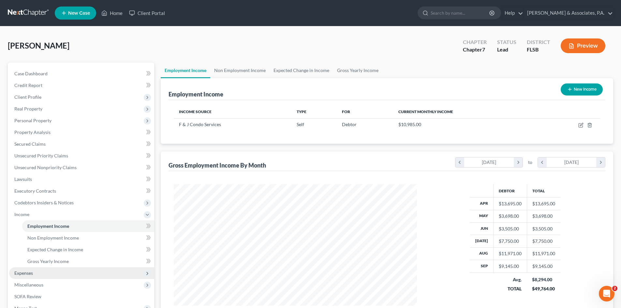
click at [40, 270] on span "Expenses" at bounding box center [81, 273] width 145 height 12
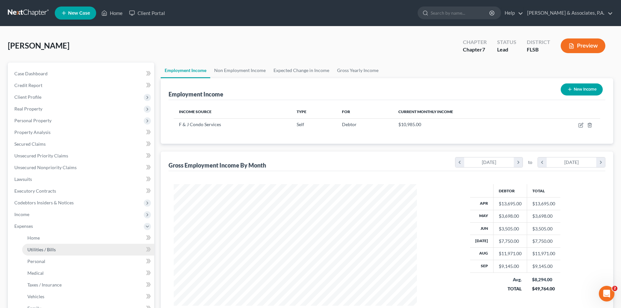
click at [40, 251] on span "Utilities / Bills" at bounding box center [41, 250] width 28 height 6
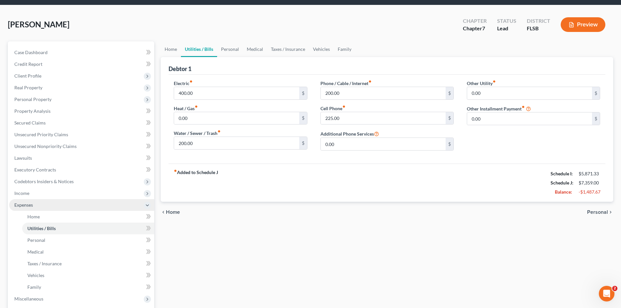
scroll to position [33, 0]
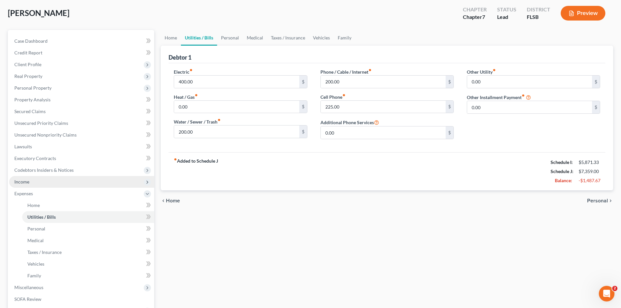
click at [28, 181] on span "Income" at bounding box center [21, 182] width 15 height 6
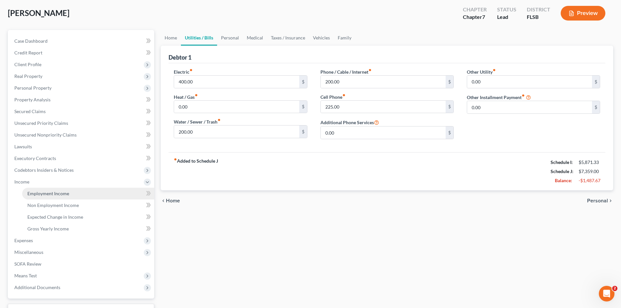
click at [46, 193] on span "Employment Income" at bounding box center [48, 194] width 42 height 6
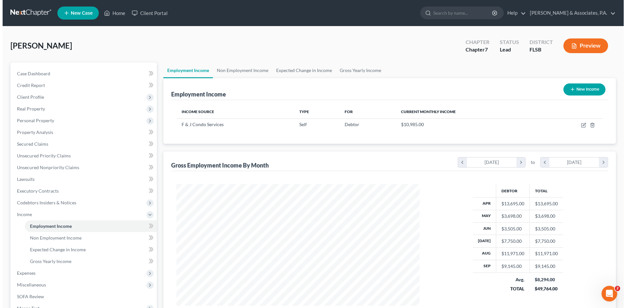
scroll to position [122, 256]
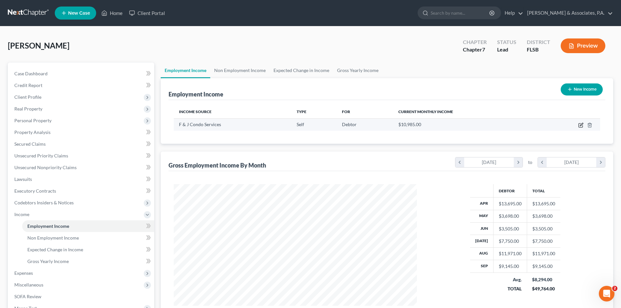
click at [581, 124] on icon "button" at bounding box center [580, 124] width 5 height 5
select select "1"
select select "9"
select select "2"
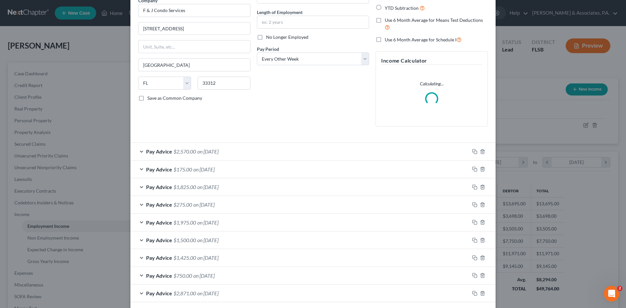
scroll to position [163, 0]
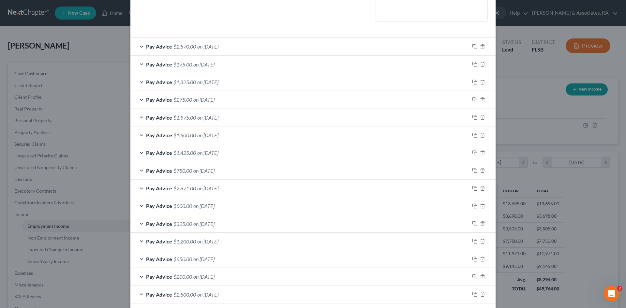
click at [140, 46] on div "Pay Advice $2,570.00 on [DATE]" at bounding box center [299, 46] width 339 height 17
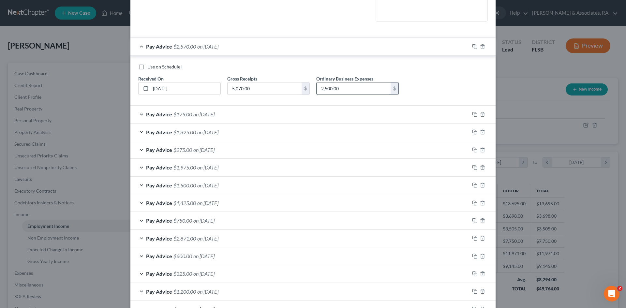
click at [352, 88] on input "2,500.00" at bounding box center [353, 88] width 74 height 12
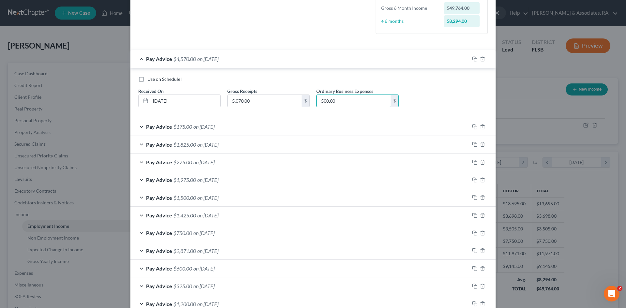
scroll to position [195, 0]
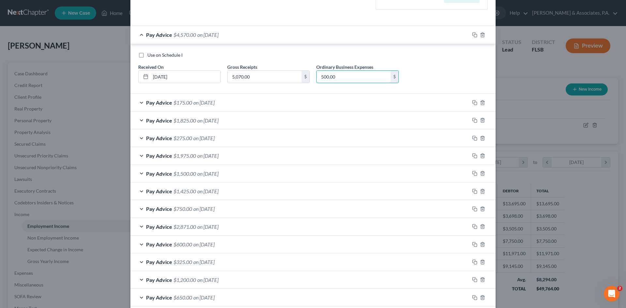
type input "500.00"
click at [139, 120] on div "Pay Advice $1,825.00 on [DATE]" at bounding box center [299, 120] width 339 height 17
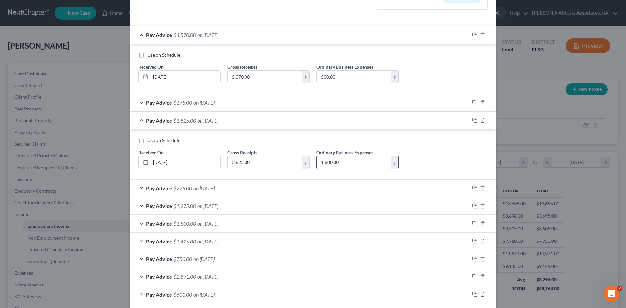
click at [349, 163] on input "1,800.00" at bounding box center [353, 162] width 74 height 12
type input "8"
type input "600.00"
click at [139, 121] on div "Pay Advice $3,025.00 on [DATE]" at bounding box center [299, 120] width 339 height 17
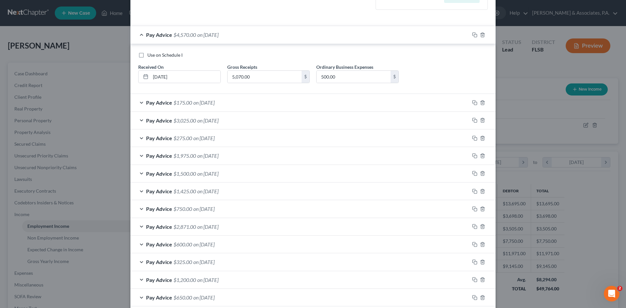
click at [139, 154] on div "Pay Advice $1,975.00 on [DATE]" at bounding box center [299, 155] width 339 height 17
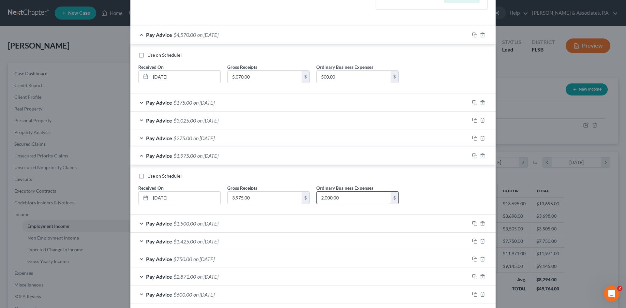
click at [356, 194] on input "2,000.00" at bounding box center [353, 198] width 74 height 12
type input "800.00"
click at [138, 223] on div "Pay Advice $1,500.00 on [DATE]" at bounding box center [299, 223] width 339 height 17
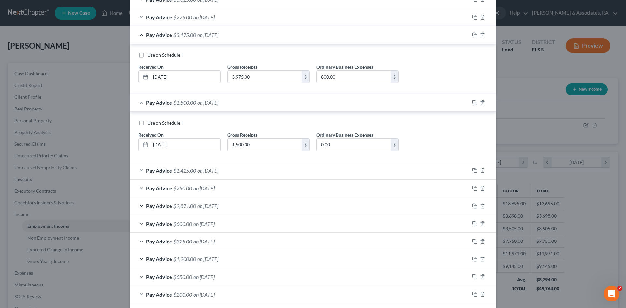
scroll to position [326, 0]
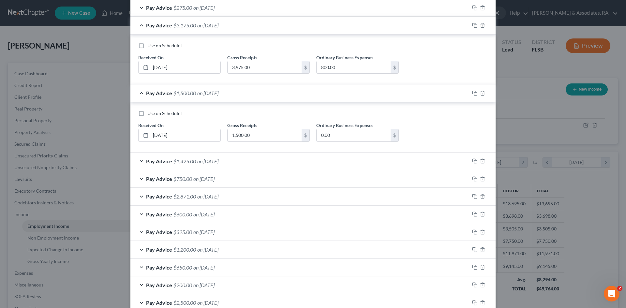
click at [140, 161] on div "Pay Advice $1,425.00 on [DATE]" at bounding box center [299, 160] width 339 height 17
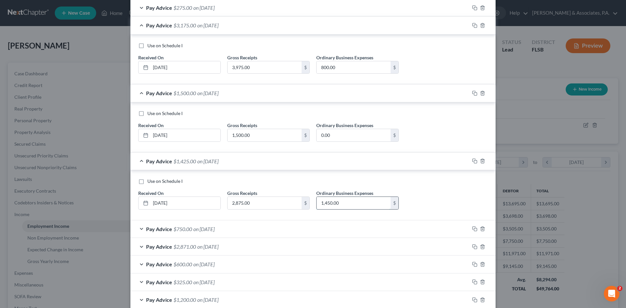
click at [349, 202] on input "1,450.00" at bounding box center [353, 203] width 74 height 12
type input "0"
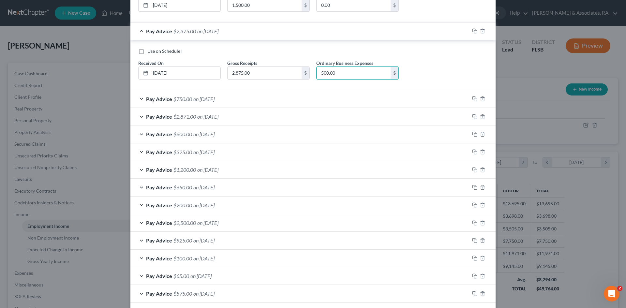
scroll to position [456, 0]
type input "500.00"
click at [139, 117] on div "Pay Advice $2,871.00 on [DATE]" at bounding box center [299, 116] width 339 height 17
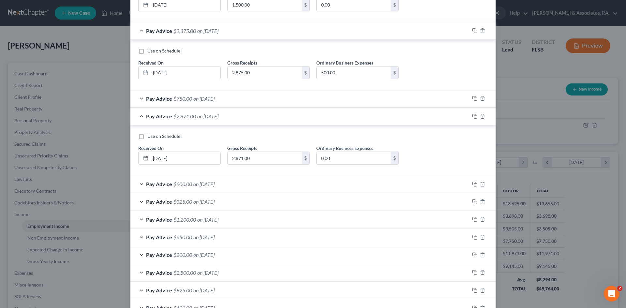
click at [138, 181] on div "Pay Advice $600.00 on [DATE]" at bounding box center [299, 183] width 339 height 17
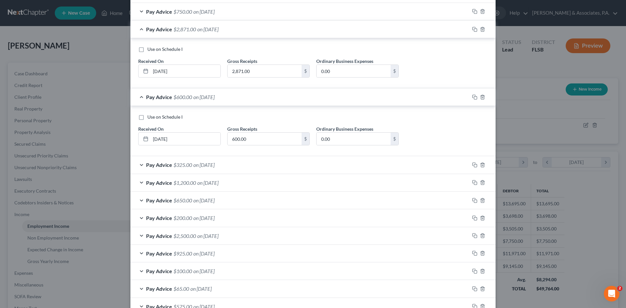
scroll to position [586, 0]
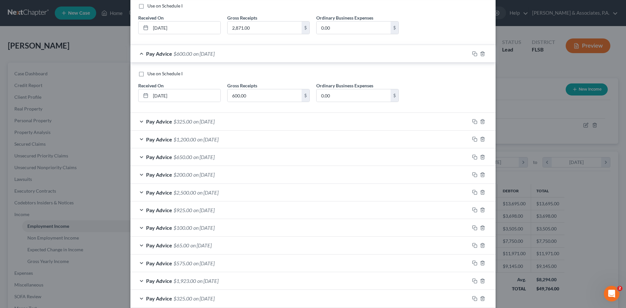
click at [138, 138] on div "Pay Advice $1,200.00 on [DATE]" at bounding box center [299, 139] width 339 height 17
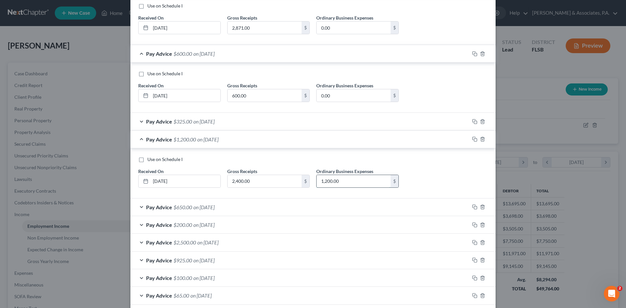
click at [358, 179] on input "1,200.00" at bounding box center [353, 181] width 74 height 12
type input "600.00"
click at [136, 138] on div "Pay Advice $1,800.00 on [DATE]" at bounding box center [299, 139] width 339 height 17
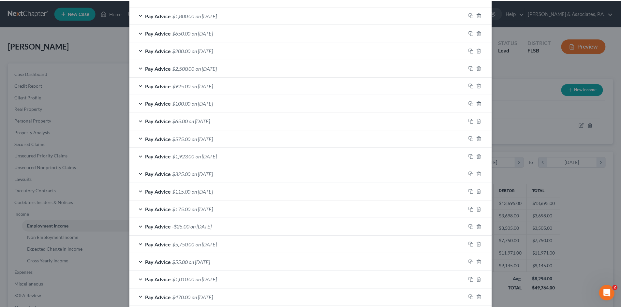
scroll to position [763, 0]
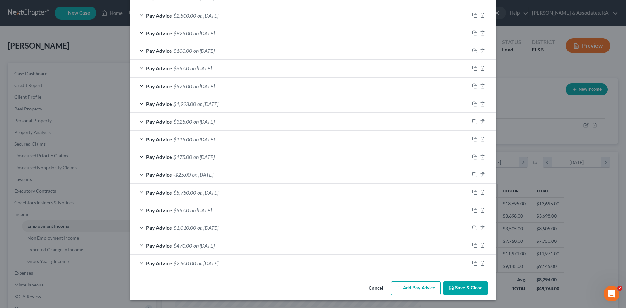
click at [453, 292] on button "Save & Close" at bounding box center [465, 288] width 44 height 14
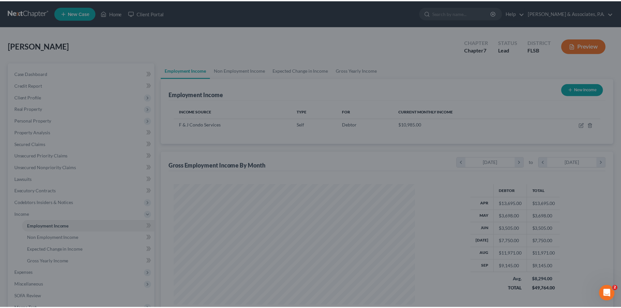
scroll to position [325676, 325541]
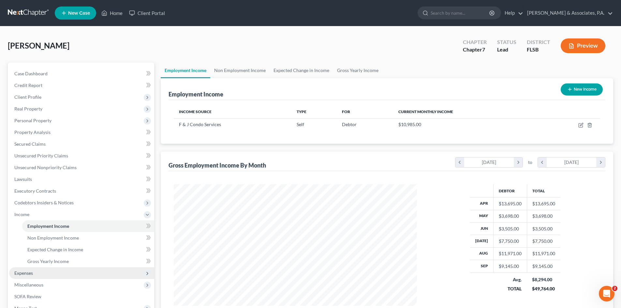
click at [81, 270] on span "Expenses" at bounding box center [81, 273] width 145 height 12
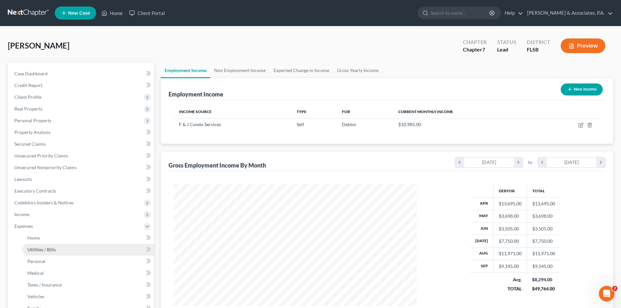
click at [78, 248] on link "Utilities / Bills" at bounding box center [88, 250] width 132 height 12
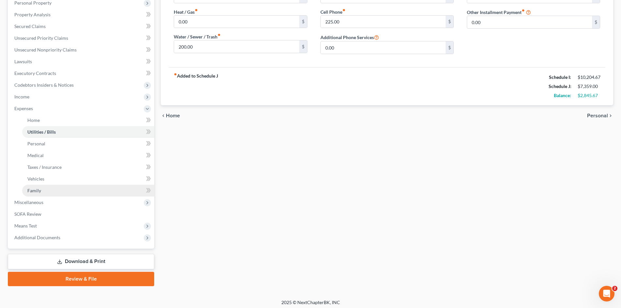
scroll to position [121, 0]
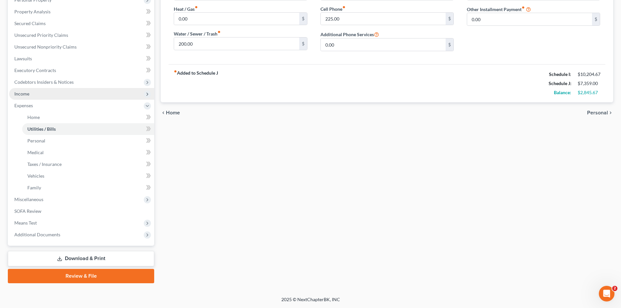
click at [39, 94] on span "Income" at bounding box center [81, 94] width 145 height 12
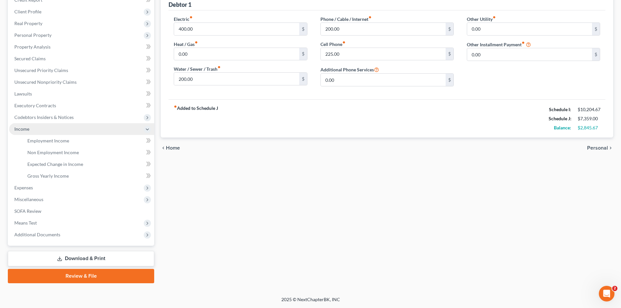
scroll to position [85, 0]
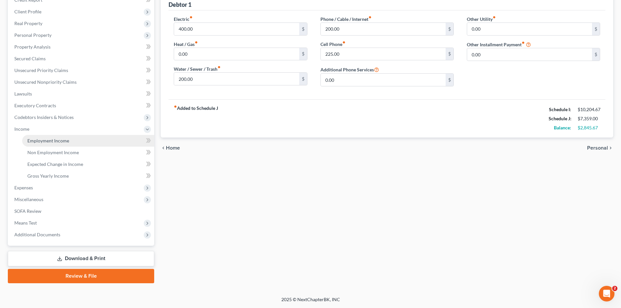
click at [55, 141] on span "Employment Income" at bounding box center [48, 141] width 42 height 6
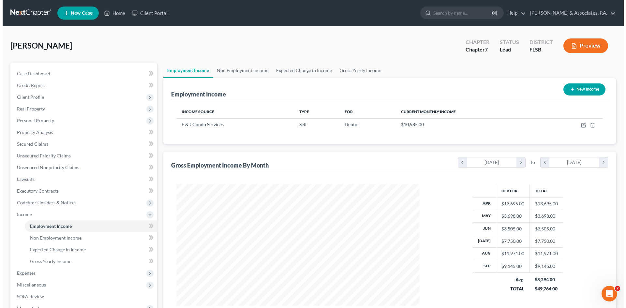
scroll to position [122, 256]
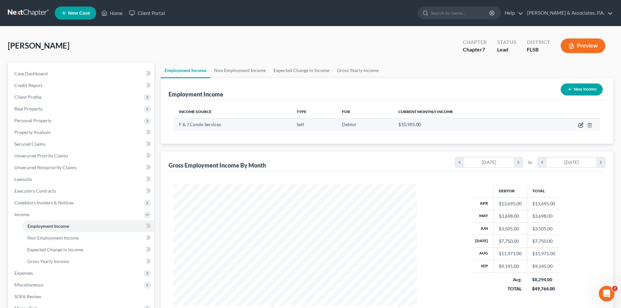
click at [579, 124] on icon "button" at bounding box center [580, 124] width 5 height 5
select select "1"
select select "9"
select select "2"
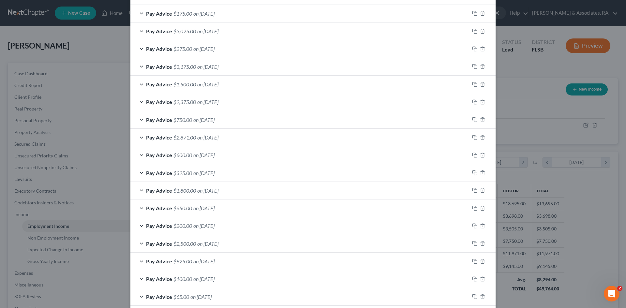
scroll to position [104, 0]
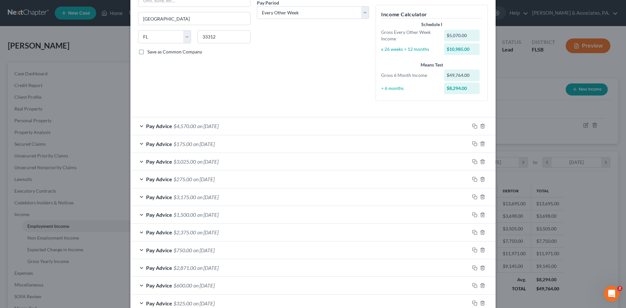
click at [137, 124] on div "Pay Advice $4,570.00 on [DATE]" at bounding box center [299, 125] width 339 height 17
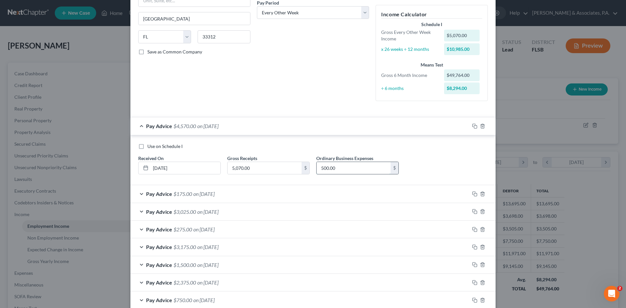
click at [346, 169] on input "500.00" at bounding box center [353, 168] width 74 height 12
type input "1,000.00"
click at [421, 162] on div "Use on Schedule I Received On * [DATE] Gross Receipts 5,070.00 $ Ordinary Busin…" at bounding box center [313, 161] width 356 height 37
click at [138, 193] on div "Pay Advice $175.00 on [DATE]" at bounding box center [299, 193] width 339 height 17
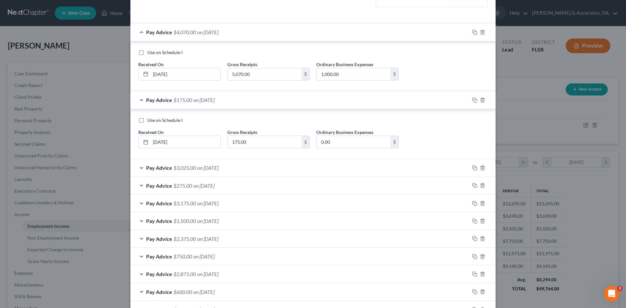
scroll to position [202, 0]
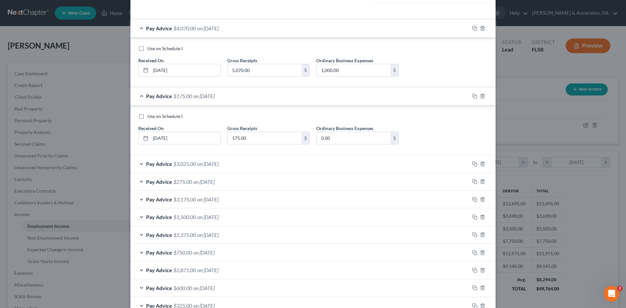
click at [138, 163] on div "Pay Advice $3,025.00 on [DATE]" at bounding box center [299, 163] width 339 height 17
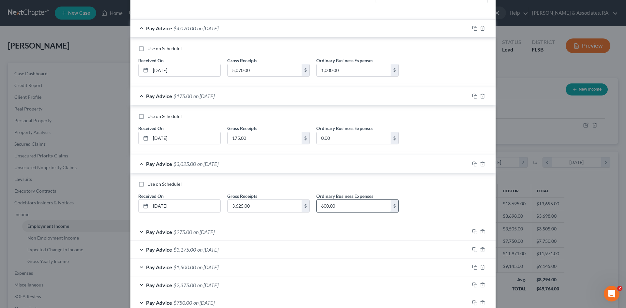
click at [336, 206] on input "600.00" at bounding box center [353, 206] width 74 height 12
click at [138, 231] on div "Pay Advice $275.00 on [DATE]" at bounding box center [299, 231] width 339 height 17
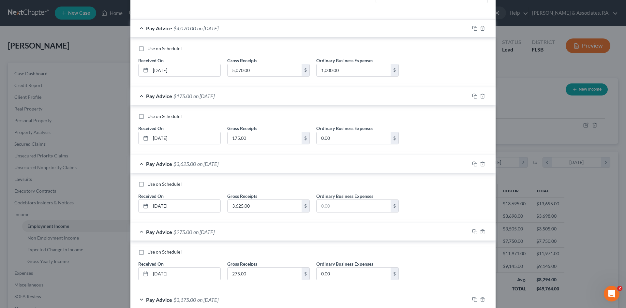
click at [137, 27] on div "Pay Advice $4,070.00 on [DATE]" at bounding box center [299, 28] width 339 height 17
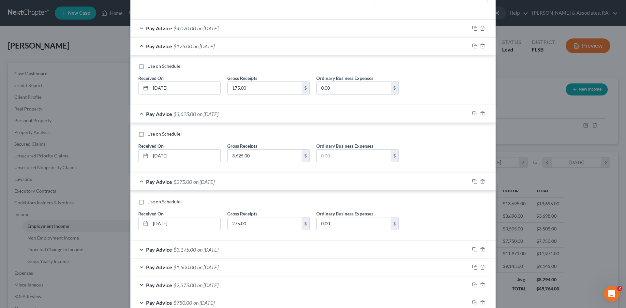
click at [139, 50] on div "Pay Advice $175.00 on [DATE]" at bounding box center [299, 45] width 339 height 17
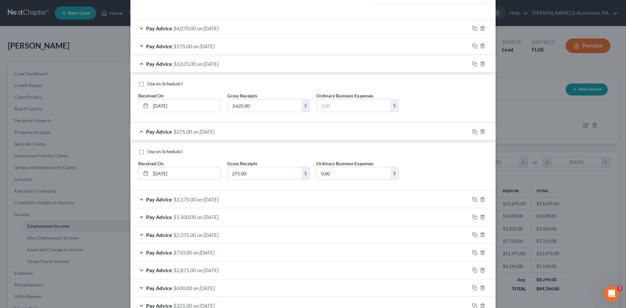
click at [139, 65] on div "Pay Advice $3,625.00 on [DATE]" at bounding box center [299, 63] width 339 height 17
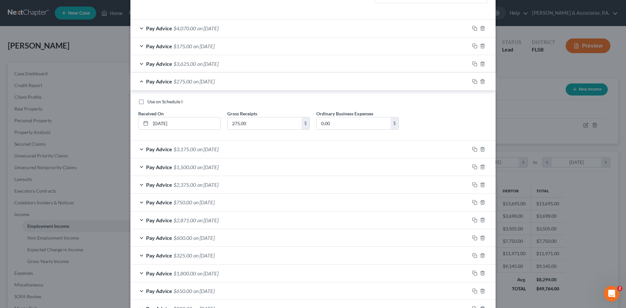
click at [137, 85] on div "Pay Advice $275.00 on [DATE]" at bounding box center [299, 81] width 339 height 17
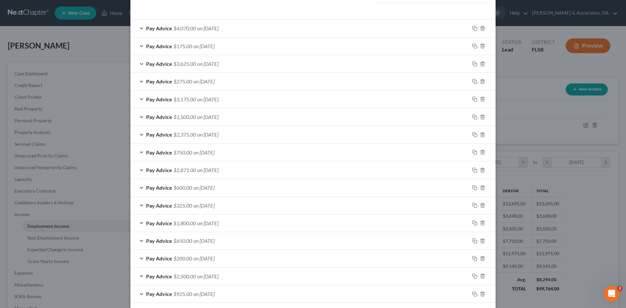
scroll to position [235, 0]
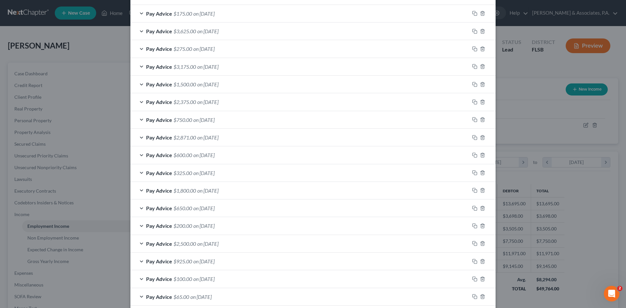
click at [138, 67] on div "Pay Advice $3,175.00 on [DATE]" at bounding box center [299, 66] width 339 height 17
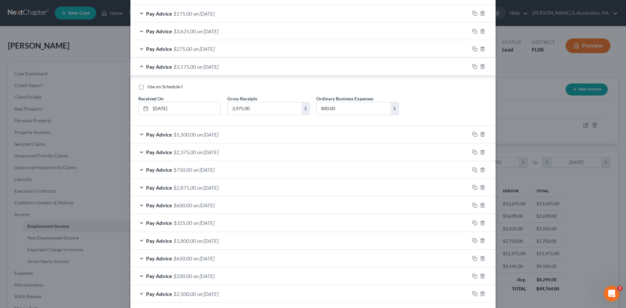
click at [137, 134] on div "Pay Advice $1,500.00 on [DATE]" at bounding box center [299, 134] width 339 height 17
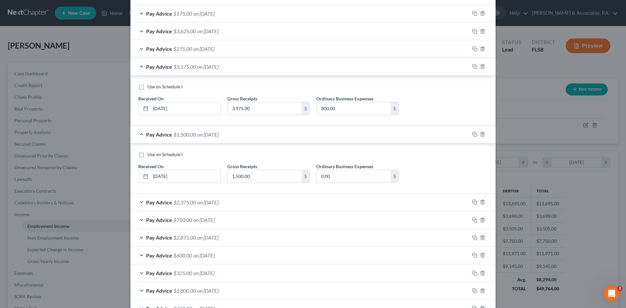
click at [137, 202] on div "Pay Advice $2,375.00 on [DATE]" at bounding box center [299, 202] width 339 height 17
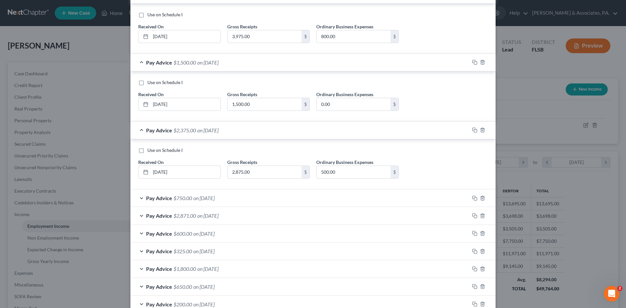
scroll to position [397, 0]
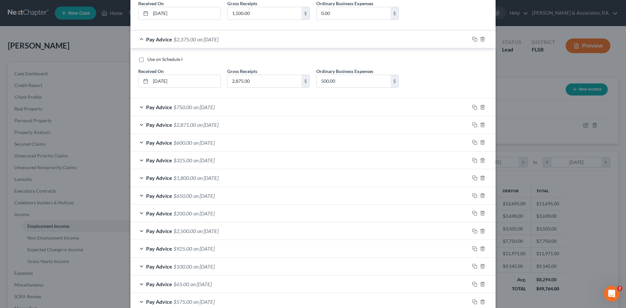
click at [139, 108] on div "Pay Advice $750.00 on [DATE]" at bounding box center [299, 106] width 339 height 17
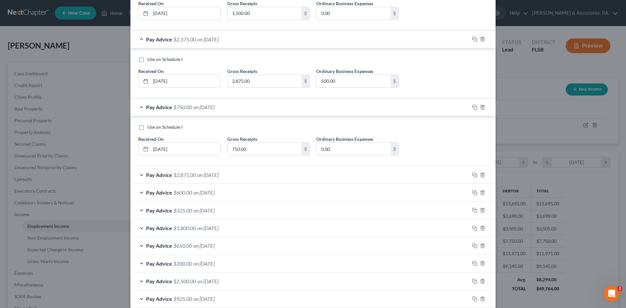
click at [138, 175] on div "Pay Advice $2,871.00 on [DATE]" at bounding box center [299, 174] width 339 height 17
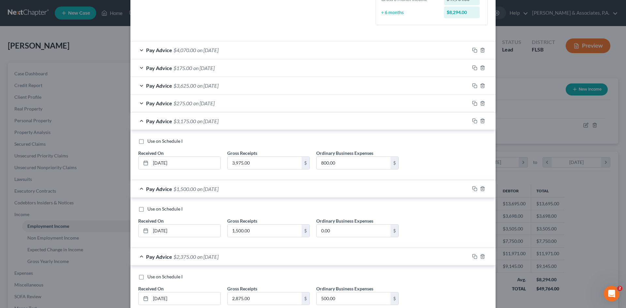
scroll to position [169, 0]
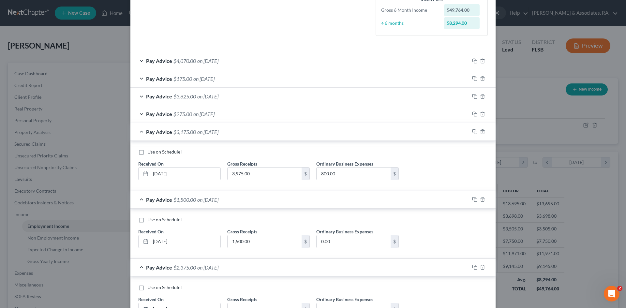
click at [138, 96] on div "Pay Advice $3,625.00 on [DATE]" at bounding box center [299, 96] width 339 height 17
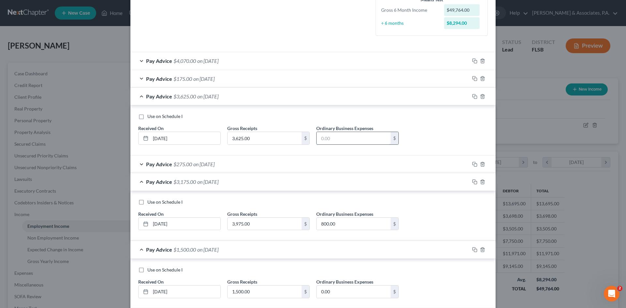
click at [338, 136] on input "text" at bounding box center [353, 138] width 74 height 12
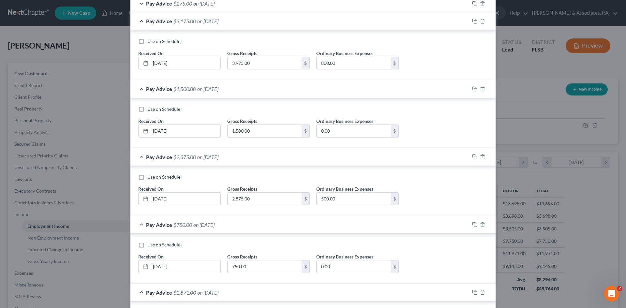
scroll to position [332, 0]
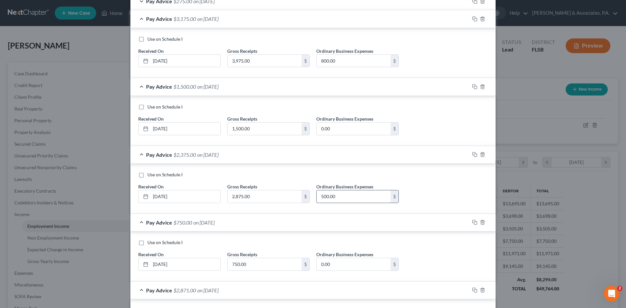
type input "800.00"
click at [342, 197] on input "500.00" at bounding box center [353, 196] width 74 height 12
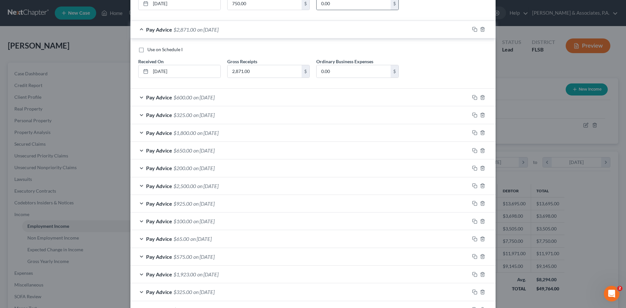
scroll to position [626, 0]
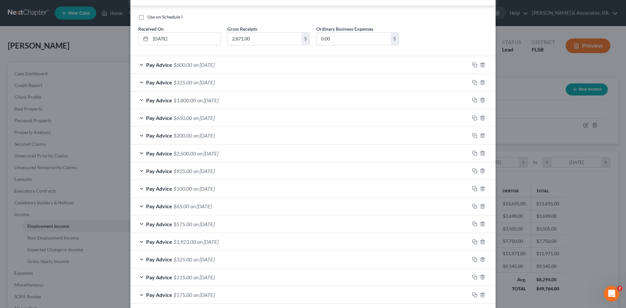
type input "200.00"
click at [137, 65] on div "Pay Advice $600.00 on [DATE]" at bounding box center [299, 64] width 339 height 17
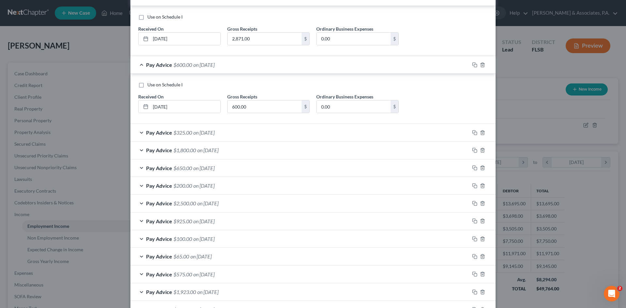
click at [137, 132] on div "Pay Advice $325.00 on [DATE]" at bounding box center [299, 132] width 339 height 17
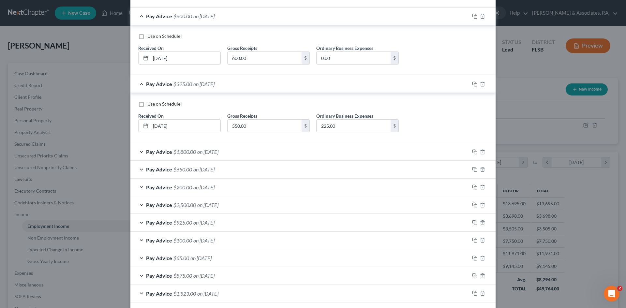
scroll to position [756, 0]
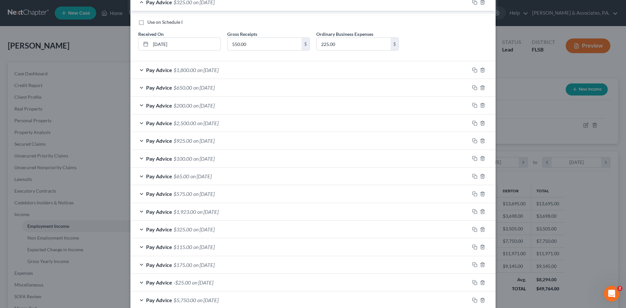
click at [138, 68] on div "Pay Advice $1,800.00 on [DATE]" at bounding box center [299, 69] width 339 height 17
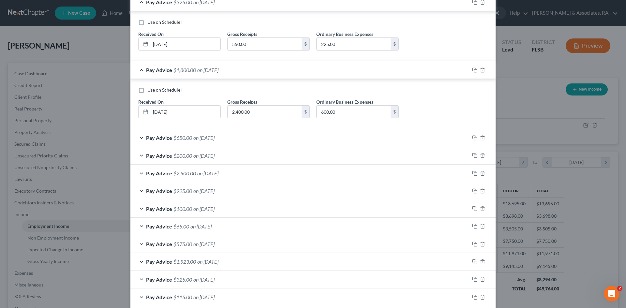
click at [139, 137] on div "Pay Advice $650.00 on [DATE]" at bounding box center [299, 137] width 339 height 17
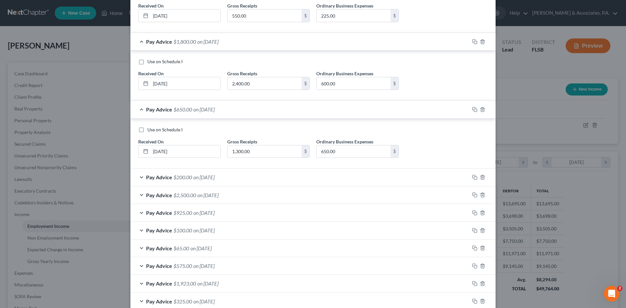
scroll to position [821, 0]
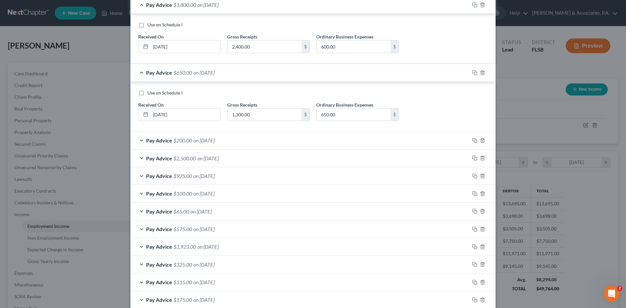
click at [137, 140] on div "Pay Advice $200.00 on [DATE]" at bounding box center [299, 140] width 339 height 17
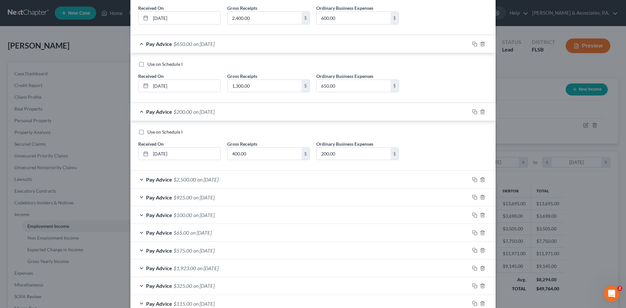
scroll to position [919, 0]
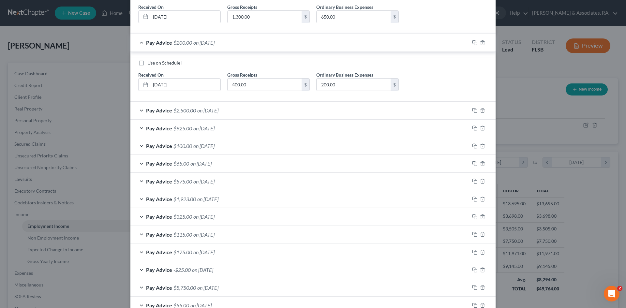
click at [139, 111] on div "Pay Advice $2,500.00 on [DATE]" at bounding box center [299, 110] width 339 height 17
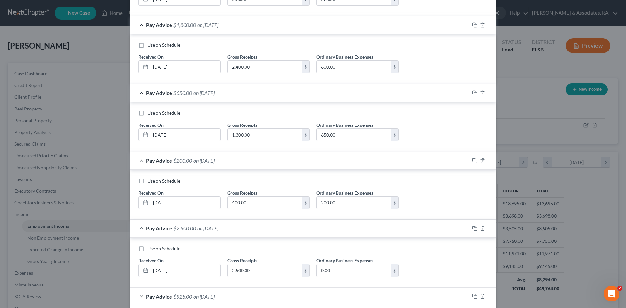
scroll to position [788, 0]
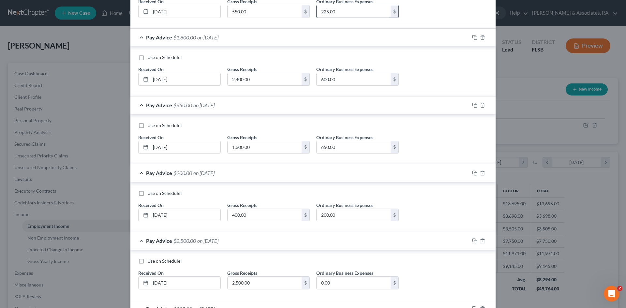
click at [340, 13] on input "225.00" at bounding box center [353, 11] width 74 height 12
click at [342, 147] on input "650.00" at bounding box center [353, 147] width 74 height 12
type input "400.00"
click at [345, 213] on input "200.00" at bounding box center [353, 215] width 74 height 12
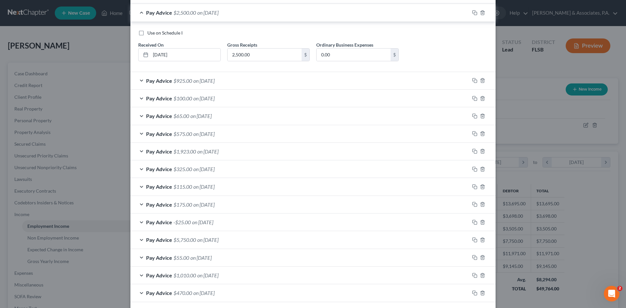
scroll to position [1064, 0]
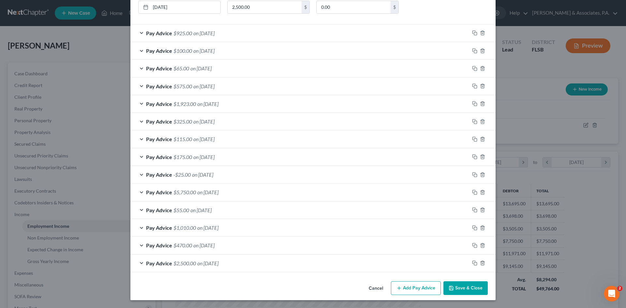
click at [137, 34] on div "Pay Advice $925.00 on [DATE]" at bounding box center [299, 32] width 339 height 17
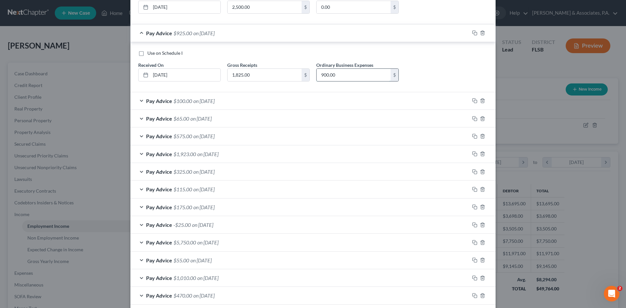
click at [341, 76] on input "900.00" at bounding box center [353, 75] width 74 height 12
type input "600.00"
click at [138, 100] on div "Pay Advice $100.00 on [DATE]" at bounding box center [299, 100] width 339 height 17
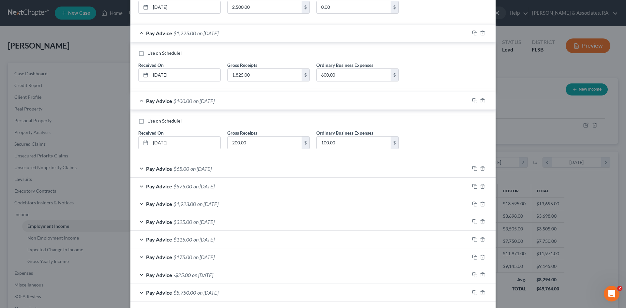
click at [138, 169] on div "Pay Advice $65.00 on [DATE]" at bounding box center [299, 168] width 339 height 17
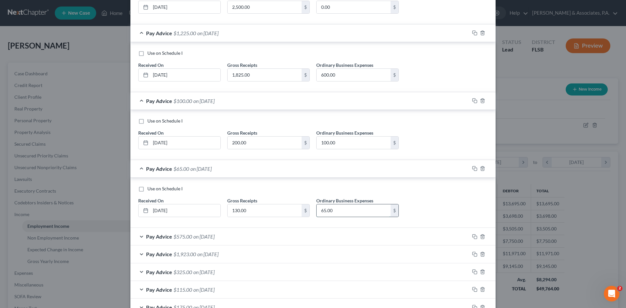
click at [348, 211] on input "65.00" at bounding box center [353, 210] width 74 height 12
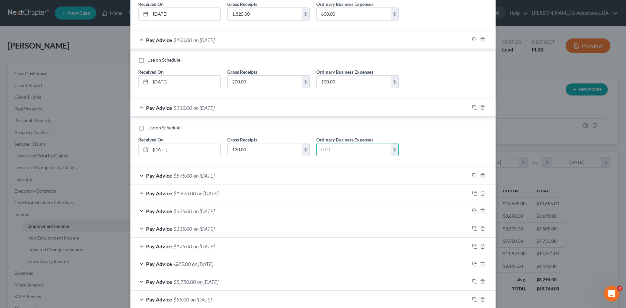
scroll to position [1129, 0]
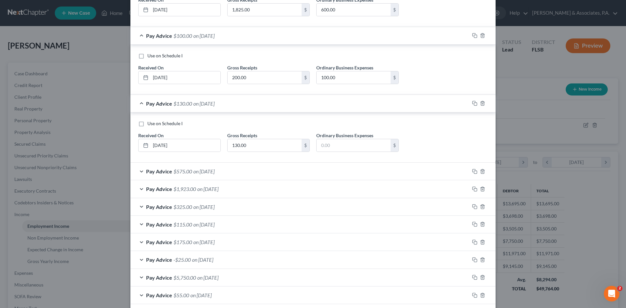
click at [137, 171] on div "Pay Advice $575.00 on [DATE]" at bounding box center [299, 171] width 339 height 17
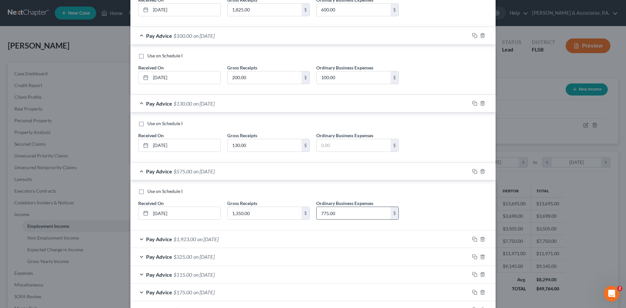
click at [340, 214] on input "775.00" at bounding box center [353, 213] width 74 height 12
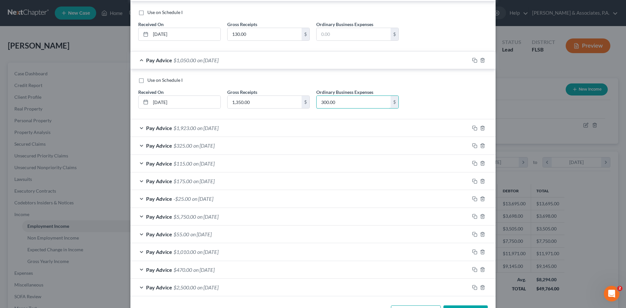
scroll to position [1260, 0]
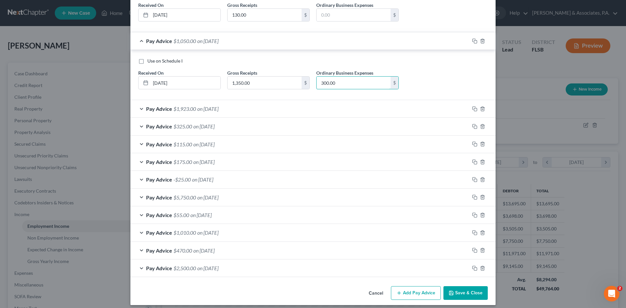
type input "300.00"
click at [138, 106] on div "Pay Advice $1,923.00 on [DATE]" at bounding box center [299, 108] width 339 height 17
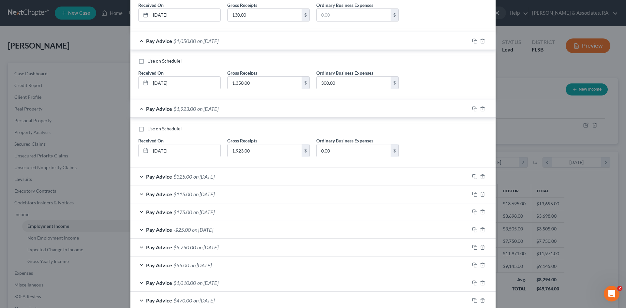
click at [136, 176] on div "Pay Advice $325.00 on [DATE]" at bounding box center [299, 176] width 339 height 17
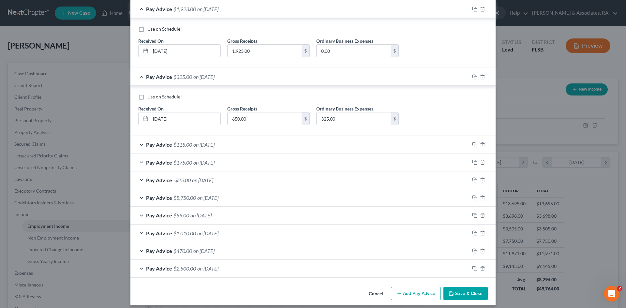
scroll to position [1364, 0]
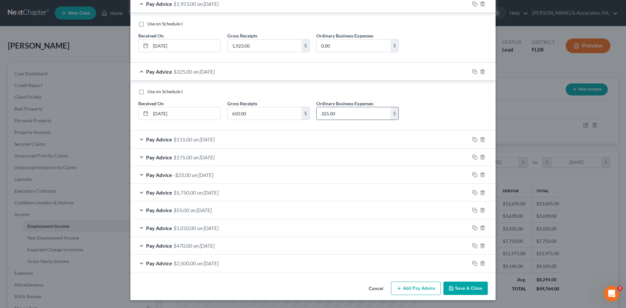
click at [337, 113] on input "325.00" at bounding box center [353, 113] width 74 height 12
type input "300.00"
click at [138, 138] on div "Pay Advice $115.00 on [DATE]" at bounding box center [299, 139] width 339 height 17
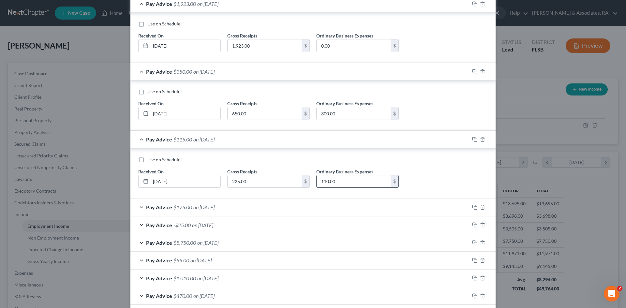
click at [339, 183] on input "110.00" at bounding box center [353, 181] width 74 height 12
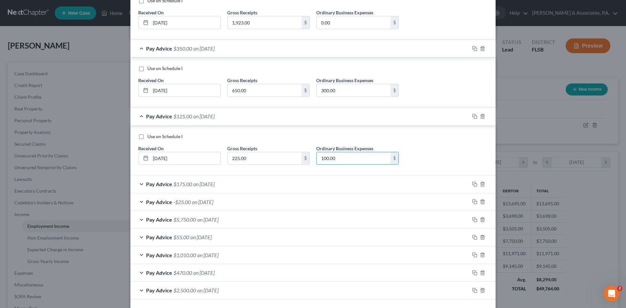
scroll to position [1415, 0]
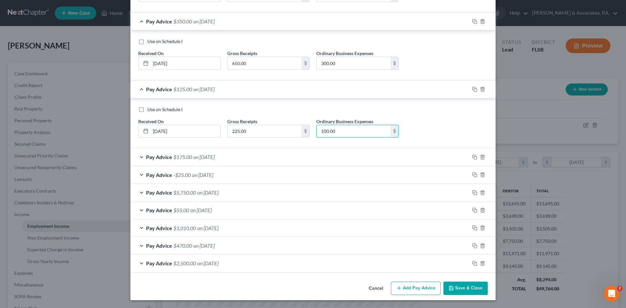
type input "100.00"
click at [137, 157] on div "Pay Advice $175.00 on [DATE]" at bounding box center [299, 156] width 339 height 17
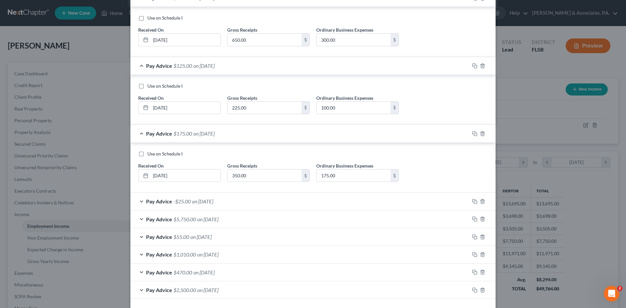
scroll to position [1465, 0]
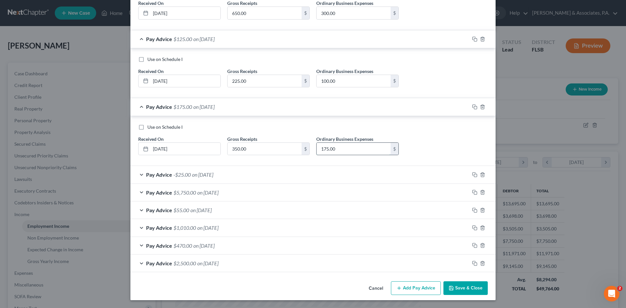
click at [359, 147] on input "175.00" at bounding box center [353, 149] width 74 height 12
type input "100.00"
click at [138, 175] on div "Pay Advice -$25.00 on [DATE]" at bounding box center [299, 174] width 339 height 17
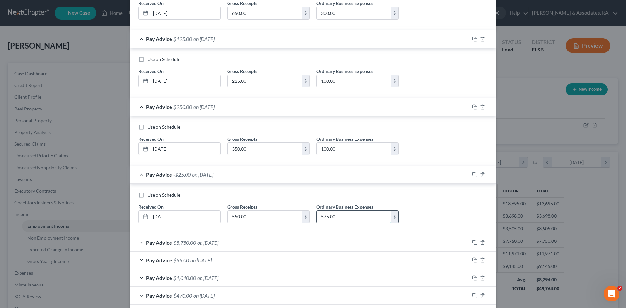
click at [344, 220] on input "575.00" at bounding box center [353, 216] width 74 height 12
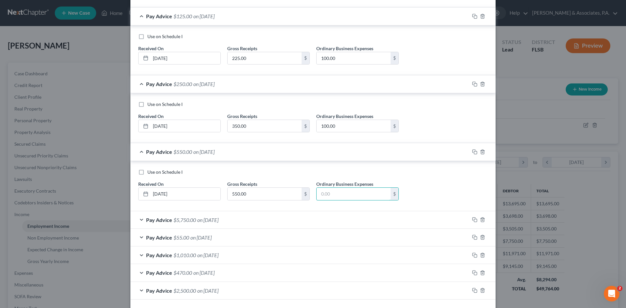
scroll to position [1515, 0]
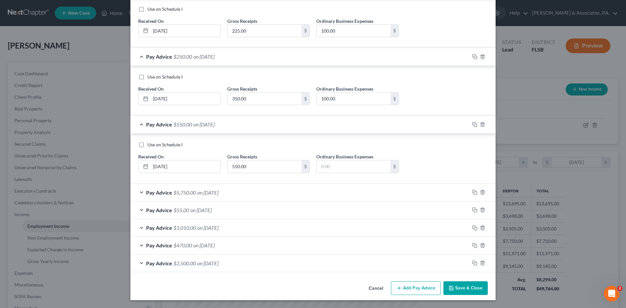
click at [140, 191] on div "Pay Advice $5,750.00 on [DATE]" at bounding box center [299, 192] width 339 height 17
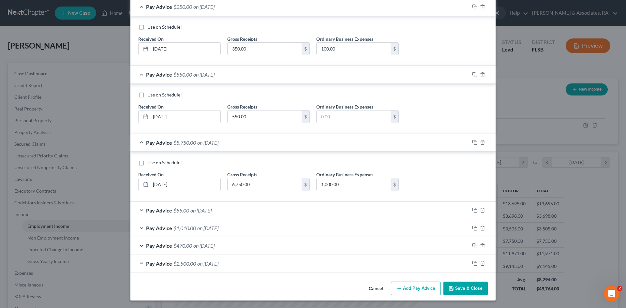
scroll to position [1565, 0]
click at [137, 209] on div "Pay Advice $55.00 on [DATE]" at bounding box center [299, 209] width 339 height 17
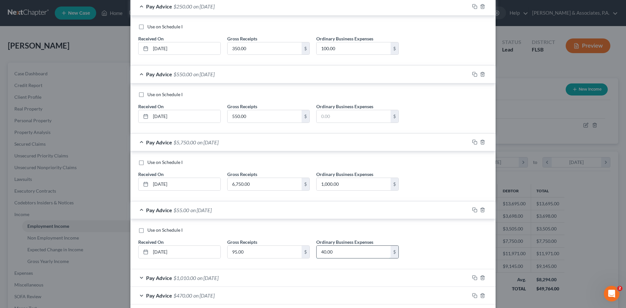
click at [338, 251] on input "40.00" at bounding box center [353, 252] width 74 height 12
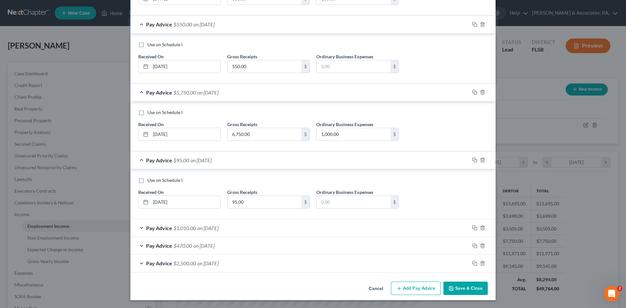
click at [138, 227] on div "Pay Advice $1,010.00 on [DATE]" at bounding box center [299, 227] width 339 height 17
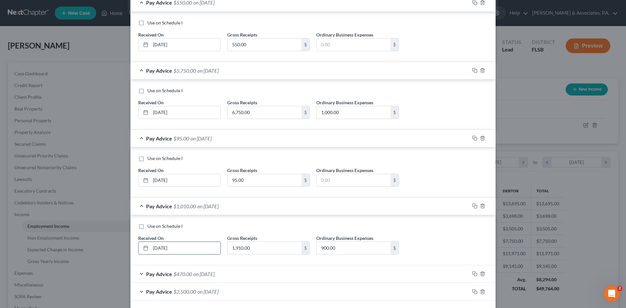
scroll to position [1665, 0]
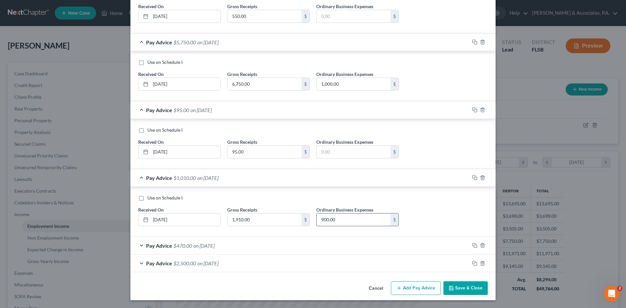
click at [338, 221] on input "900.00" at bounding box center [353, 219] width 74 height 12
type input "400.00"
click at [139, 244] on div "Pay Advice $470.00 on [DATE]" at bounding box center [299, 245] width 339 height 17
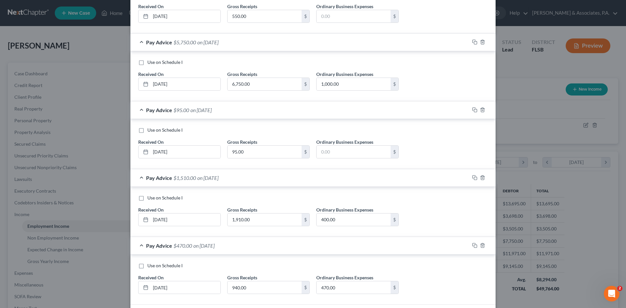
scroll to position [1715, 0]
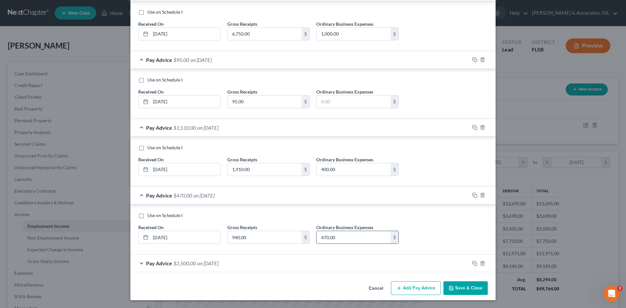
click at [339, 241] on input "470.00" at bounding box center [353, 237] width 74 height 12
click at [139, 263] on div "Pay Advice $2,500.00 on [DATE]" at bounding box center [299, 262] width 339 height 17
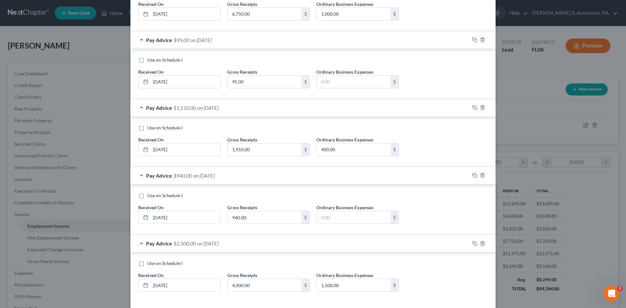
scroll to position [1765, 0]
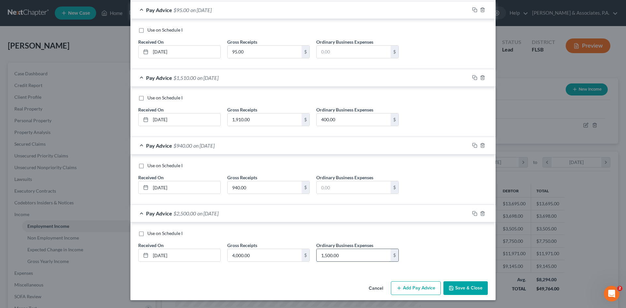
click at [358, 254] on input "1,500.00" at bounding box center [353, 255] width 74 height 12
click at [455, 286] on button "Save & Close" at bounding box center [465, 288] width 44 height 14
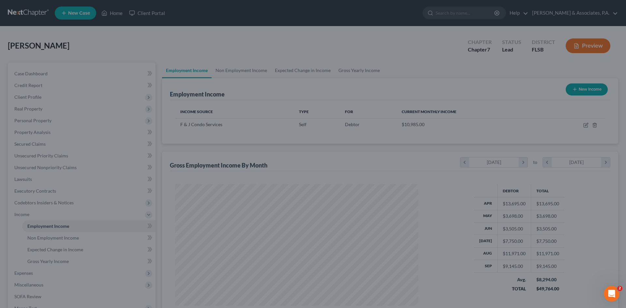
scroll to position [325676, 325541]
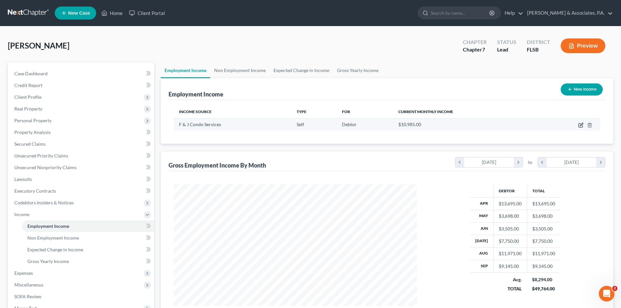
click at [581, 123] on icon "button" at bounding box center [580, 124] width 5 height 5
select select "1"
select select "9"
select select "2"
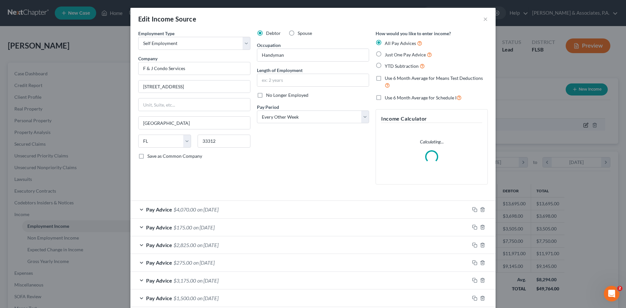
scroll to position [122, 258]
click at [210, 209] on span "on [DATE]" at bounding box center [207, 209] width 21 height 6
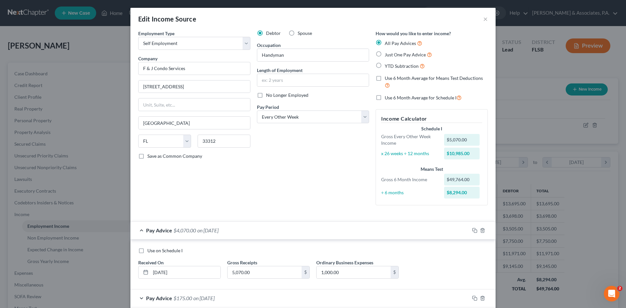
click at [138, 229] on div "Pay Advice $4,070.00 on [DATE]" at bounding box center [299, 230] width 339 height 17
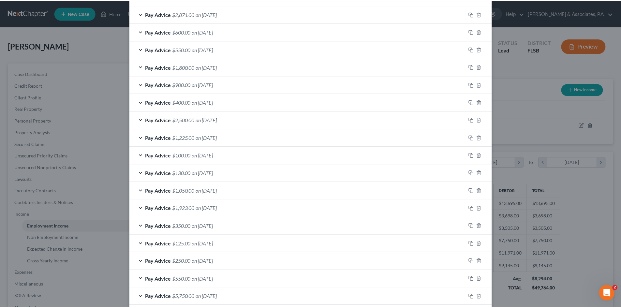
scroll to position [463, 0]
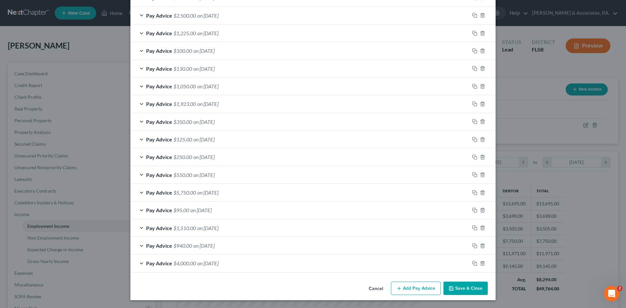
click at [458, 288] on button "Save & Close" at bounding box center [465, 288] width 44 height 14
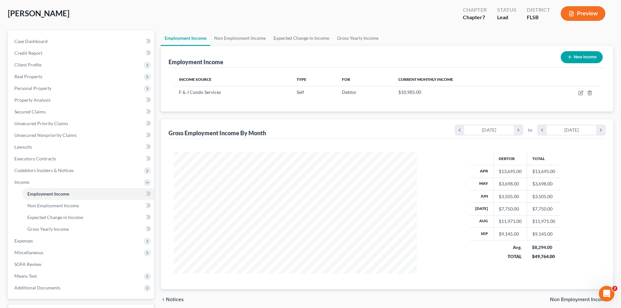
scroll to position [85, 0]
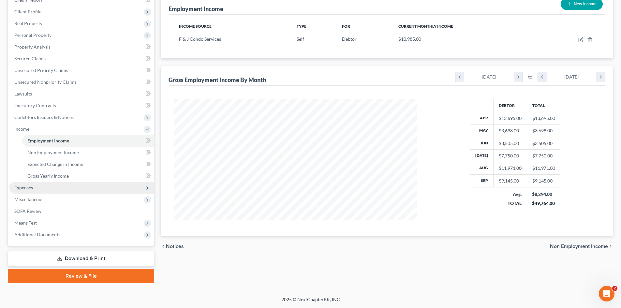
click at [34, 189] on span "Expenses" at bounding box center [81, 188] width 145 height 12
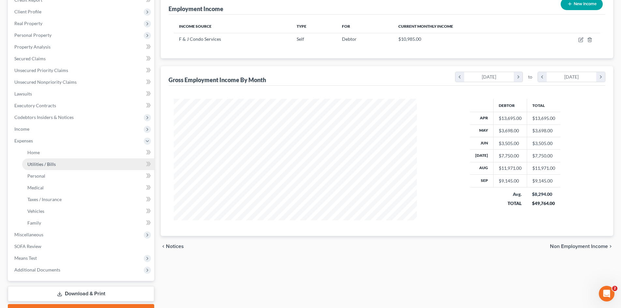
click at [48, 163] on span "Utilities / Bills" at bounding box center [41, 164] width 28 height 6
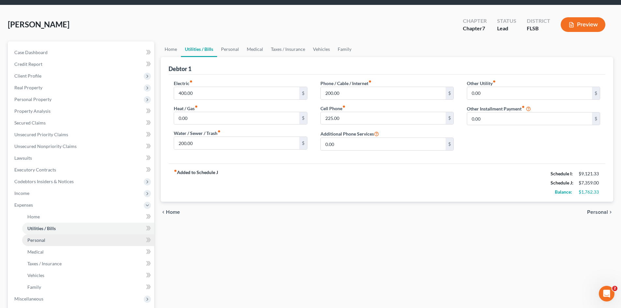
scroll to position [33, 0]
